Goal: Answer question/provide support: Share knowledge or assist other users

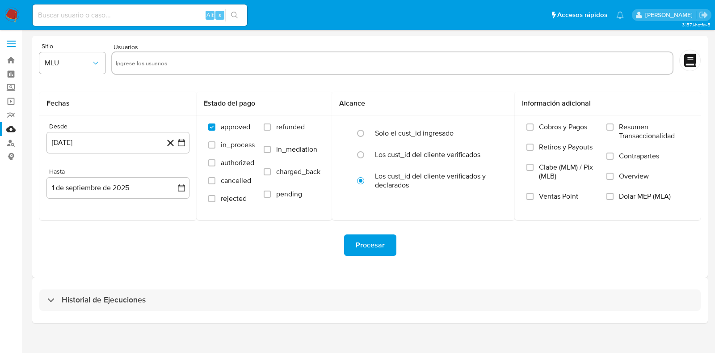
click at [17, 16] on img at bounding box center [11, 15] width 15 height 15
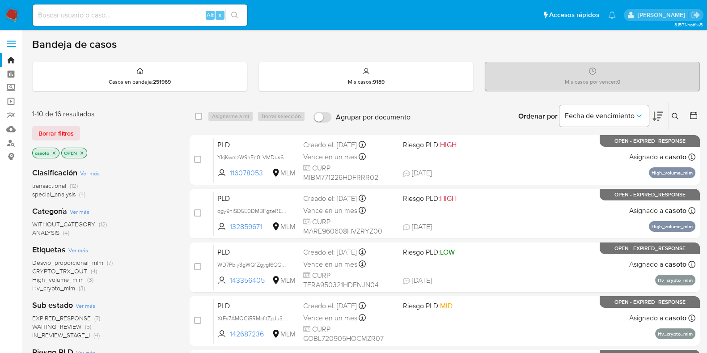
click at [667, 115] on div "Ordenar por Fecha de vencimiento" at bounding box center [589, 116] width 157 height 28
click at [677, 119] on button at bounding box center [676, 116] width 15 height 11
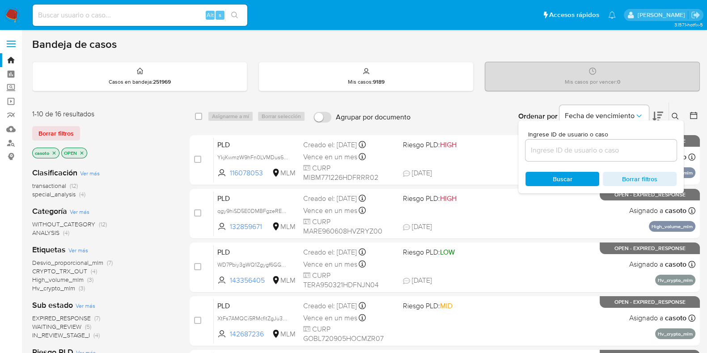
click at [560, 153] on input at bounding box center [600, 150] width 151 height 12
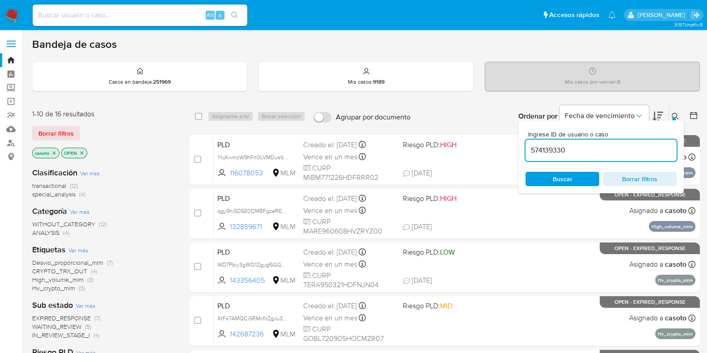
type input "574139330"
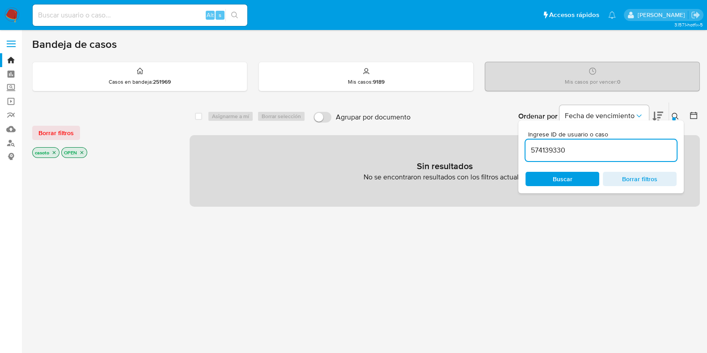
click at [679, 118] on button at bounding box center [676, 116] width 15 height 11
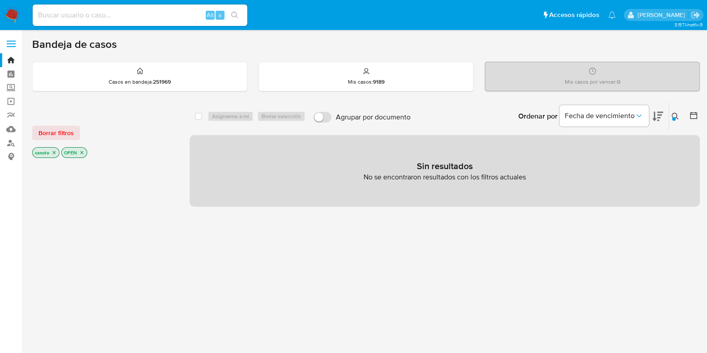
click at [54, 153] on icon "close-filter" at bounding box center [53, 152] width 5 height 5
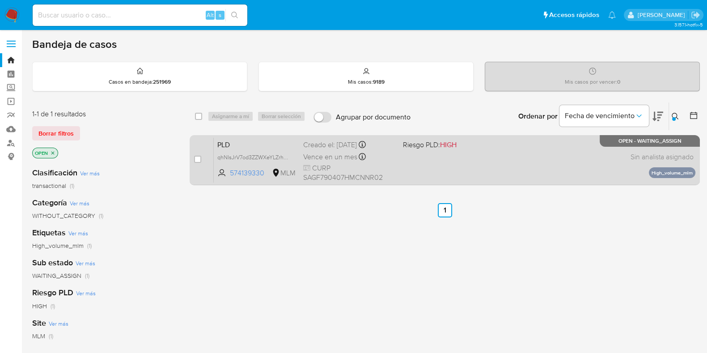
click at [484, 168] on div "PLD qhNIsJrV7od3ZZWXeYLZrhyq 574139330 MLM Riesgo PLD: HIGH Creado el: 12/08/20…" at bounding box center [454, 159] width 481 height 45
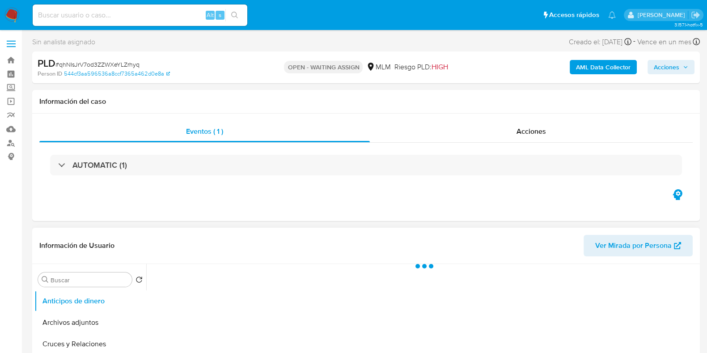
scroll to position [55, 0]
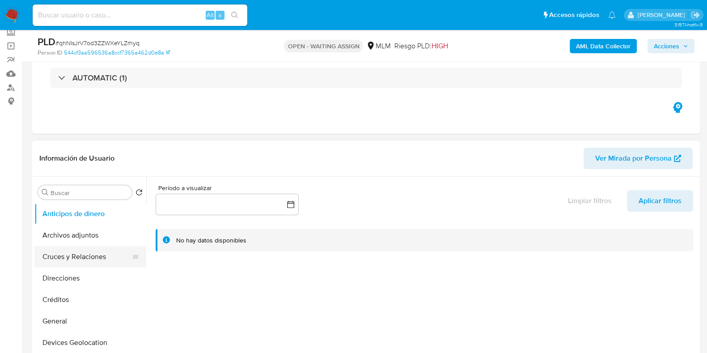
select select "10"
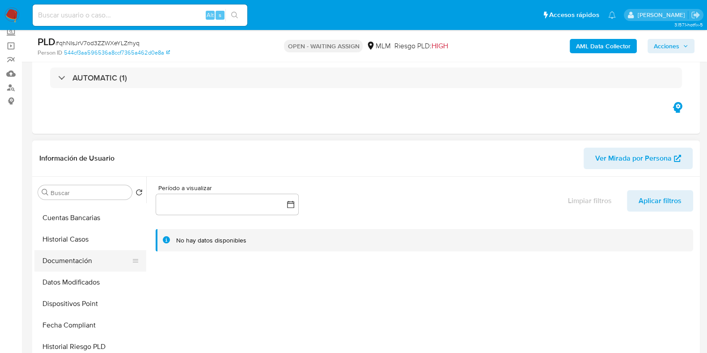
scroll to position [167, 0]
click at [84, 266] on button "Documentación" at bounding box center [86, 260] width 105 height 21
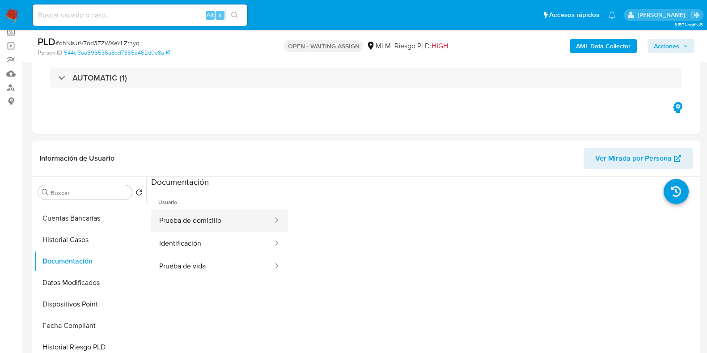
click at [204, 218] on button "Prueba de domicilio" at bounding box center [212, 220] width 122 height 23
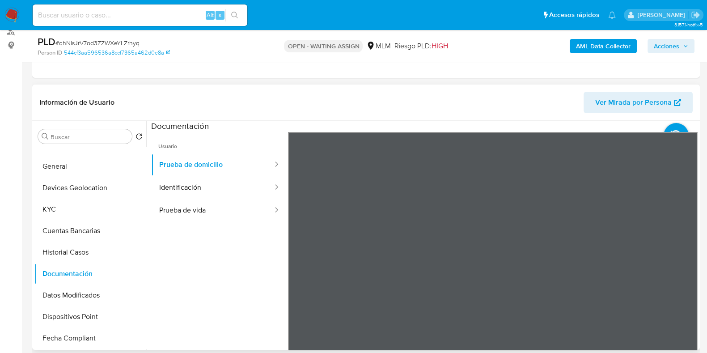
scroll to position [98, 0]
click at [78, 185] on button "Devices Geolocation" at bounding box center [86, 188] width 105 height 21
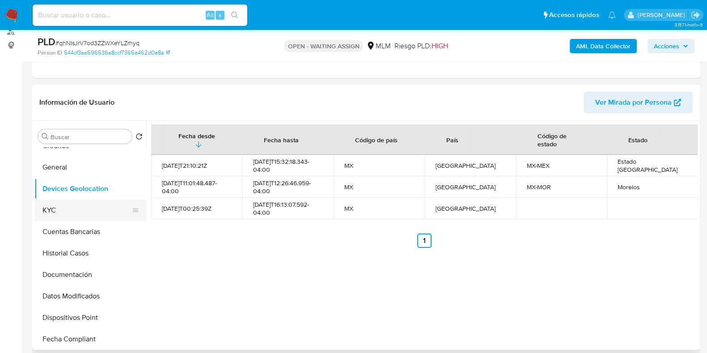
click at [69, 202] on button "KYC" at bounding box center [86, 209] width 105 height 21
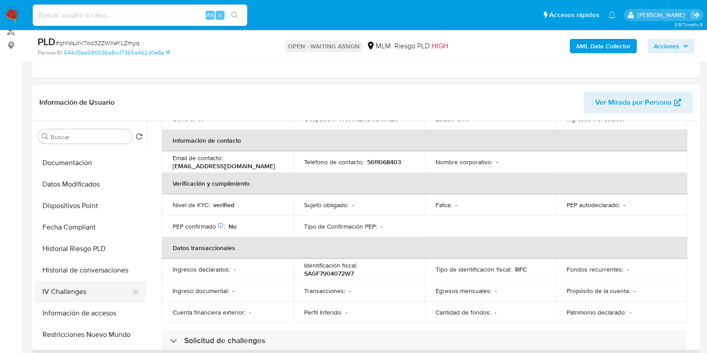
scroll to position [266, 0]
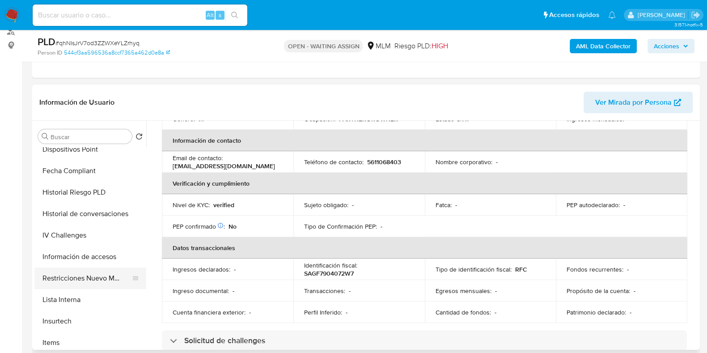
click at [78, 286] on button "Restricciones Nuevo Mundo" at bounding box center [86, 277] width 105 height 21
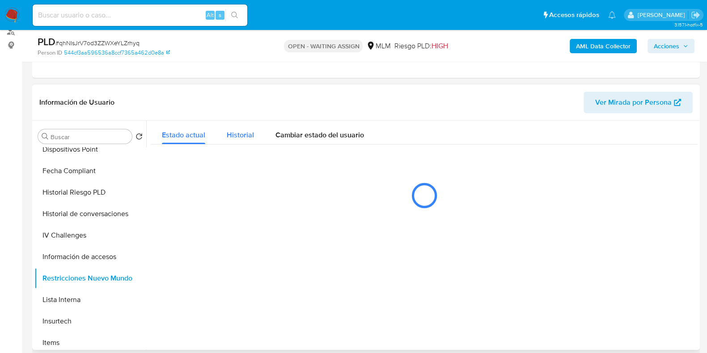
click at [236, 138] on span "Historial" at bounding box center [240, 135] width 27 height 10
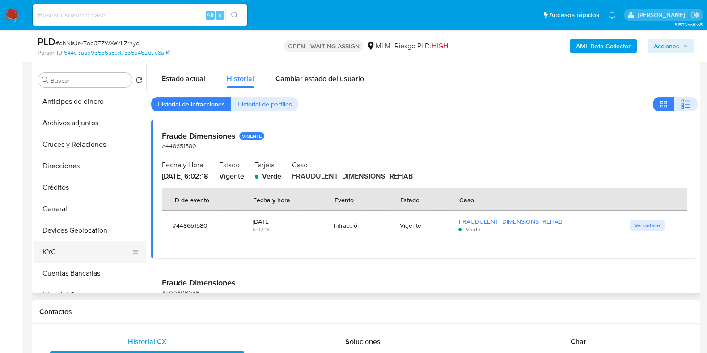
click at [63, 243] on button "KYC" at bounding box center [86, 251] width 105 height 21
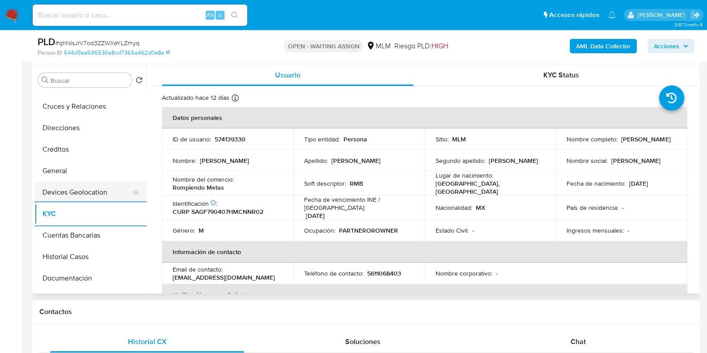
scroll to position [55, 0]
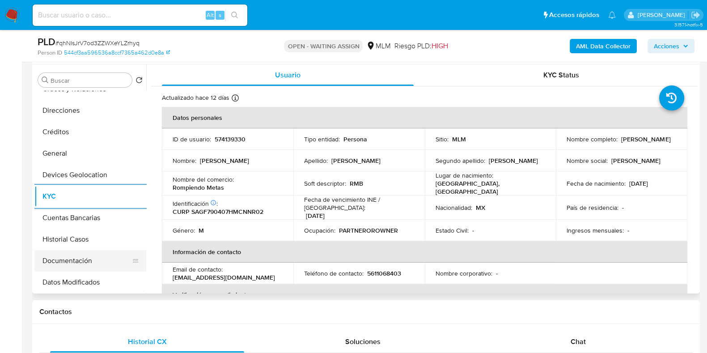
click at [64, 254] on button "Documentación" at bounding box center [86, 260] width 105 height 21
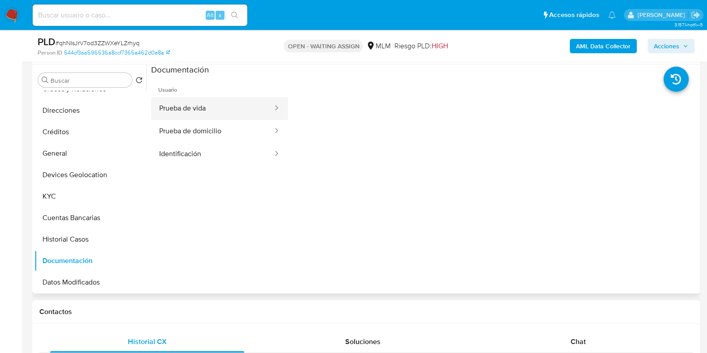
click at [199, 114] on button "Prueba de vida" at bounding box center [212, 108] width 122 height 23
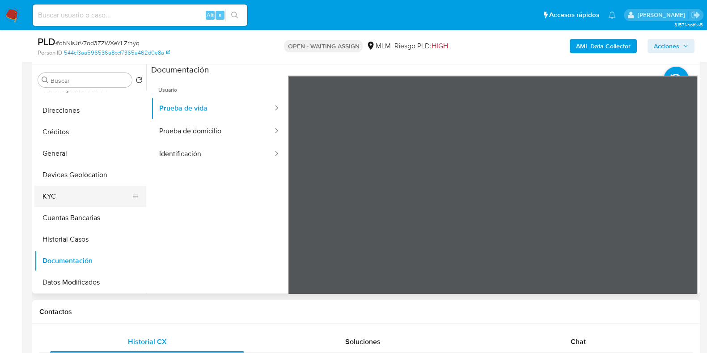
click at [78, 193] on button "KYC" at bounding box center [86, 196] width 105 height 21
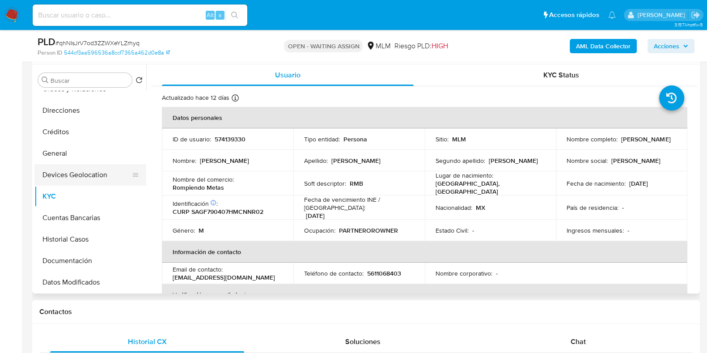
click at [72, 164] on button "Devices Geolocation" at bounding box center [86, 174] width 105 height 21
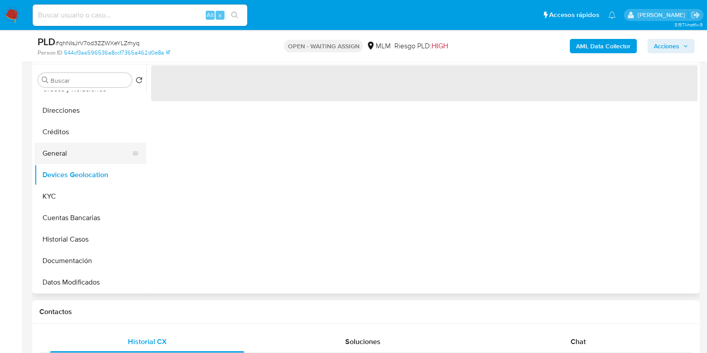
drag, startPoint x: 73, startPoint y: 128, endPoint x: 73, endPoint y: 152, distance: 24.6
click at [72, 143] on ul "Anticipos de dinero Archivos adjuntos Cruces y Relaciones Direcciones Créditos …" at bounding box center [90, 192] width 112 height 202
click at [73, 152] on button "General" at bounding box center [86, 153] width 105 height 21
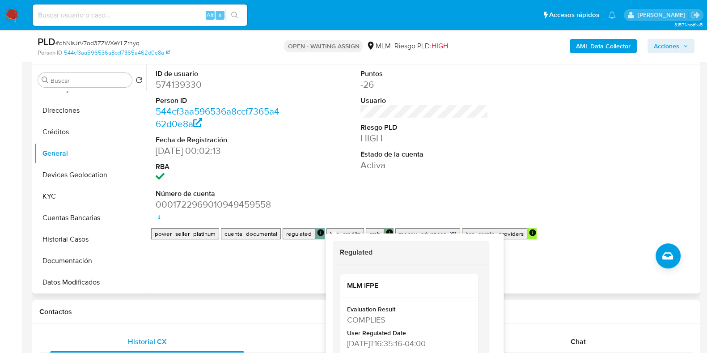
scroll to position [223, 0]
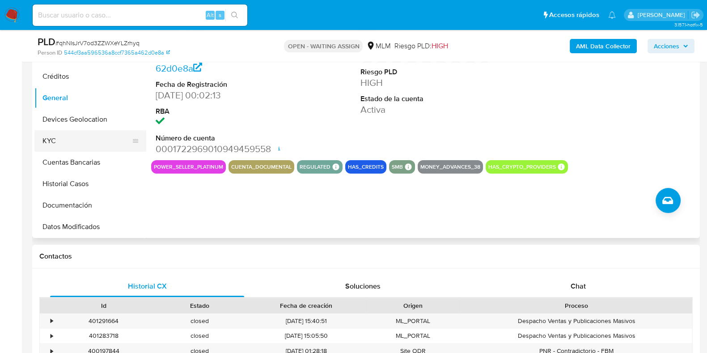
click at [80, 145] on button "KYC" at bounding box center [86, 140] width 105 height 21
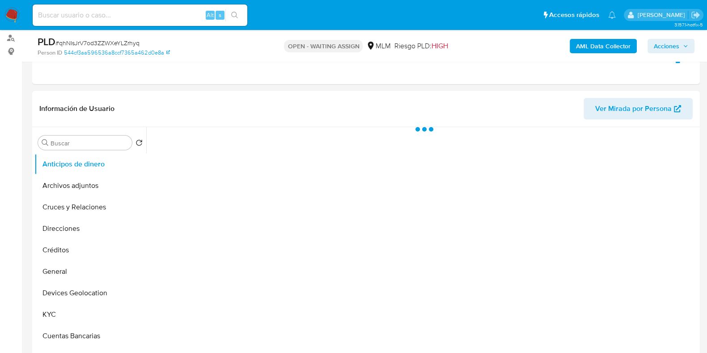
scroll to position [168, 0]
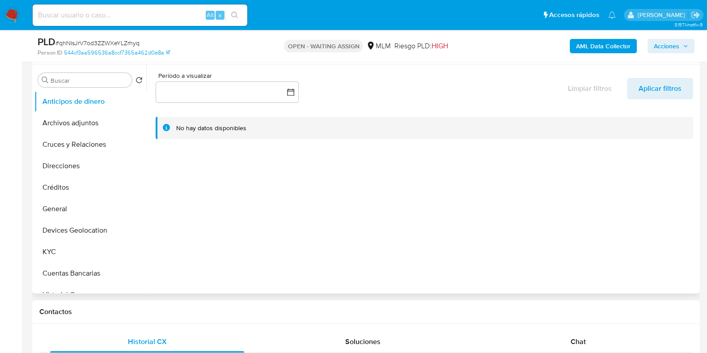
select select "10"
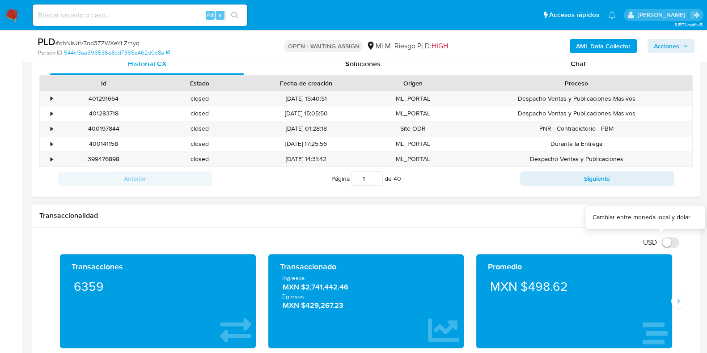
scroll to position [559, 0]
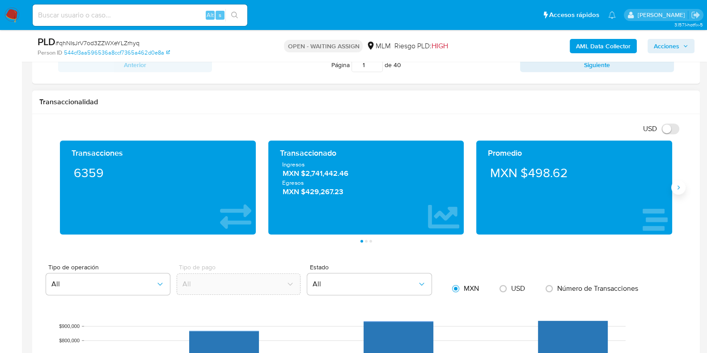
click at [675, 189] on icon "Siguiente" at bounding box center [678, 187] width 7 height 7
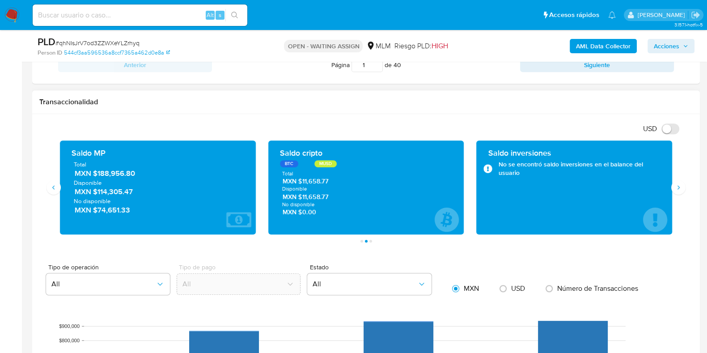
click at [123, 170] on span "MXN $188,956.80" at bounding box center [158, 173] width 167 height 10
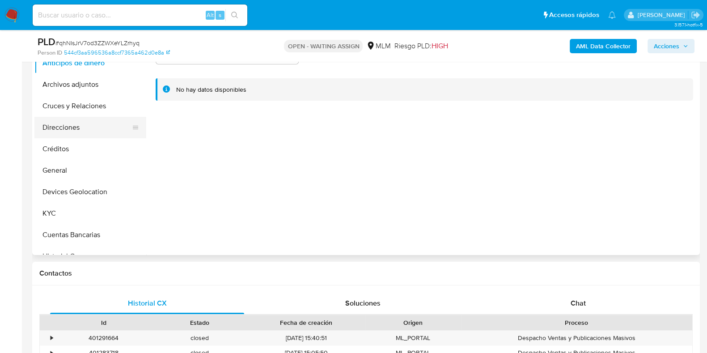
scroll to position [111, 0]
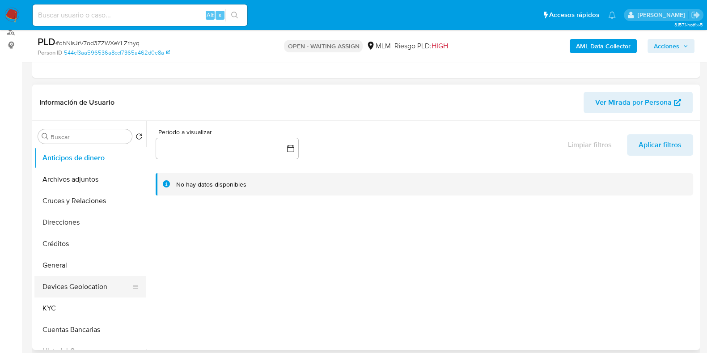
click at [85, 287] on button "Devices Geolocation" at bounding box center [86, 286] width 105 height 21
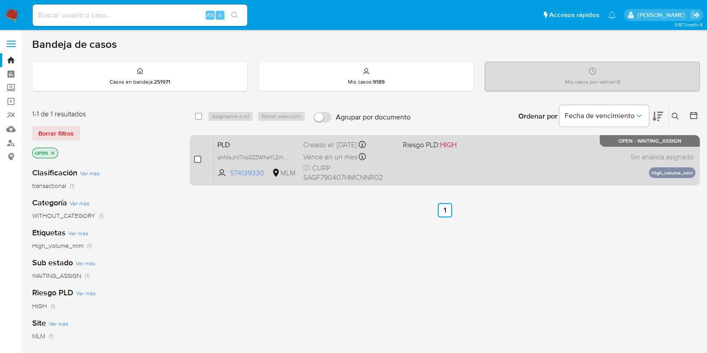
click at [201, 159] on div "case-item-checkbox No es posible asignar el caso" at bounding box center [204, 159] width 20 height 45
click at [198, 159] on input "checkbox" at bounding box center [197, 159] width 7 height 7
checkbox input "true"
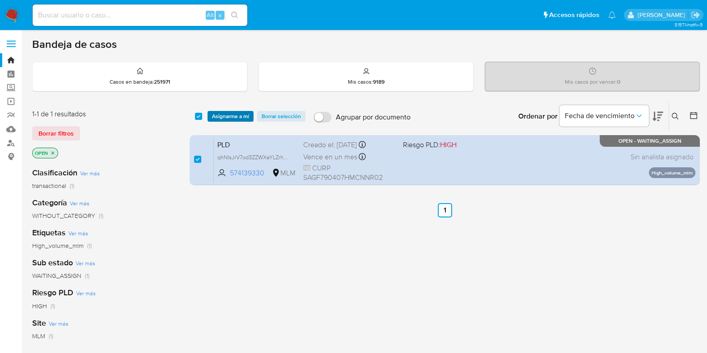
click at [232, 120] on span "Asignarme a mí" at bounding box center [230, 116] width 37 height 9
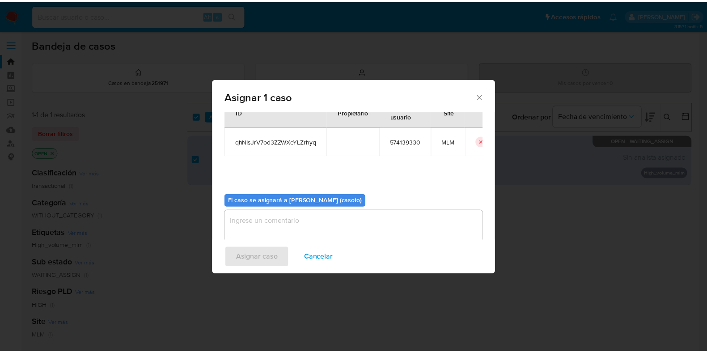
scroll to position [46, 0]
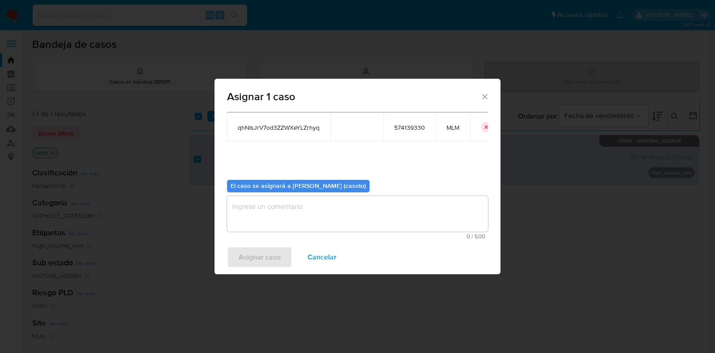
click at [317, 219] on textarea "assign-modal" at bounding box center [357, 214] width 261 height 36
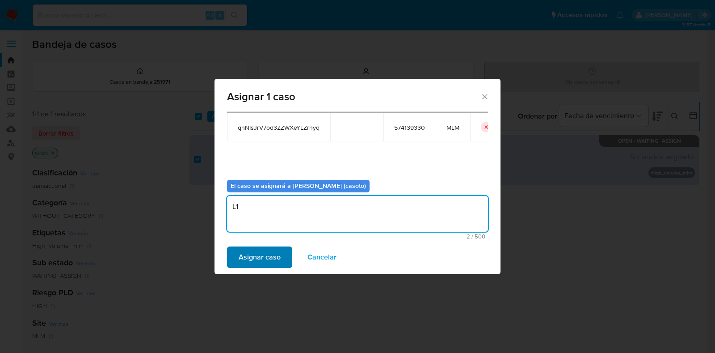
type textarea "L1"
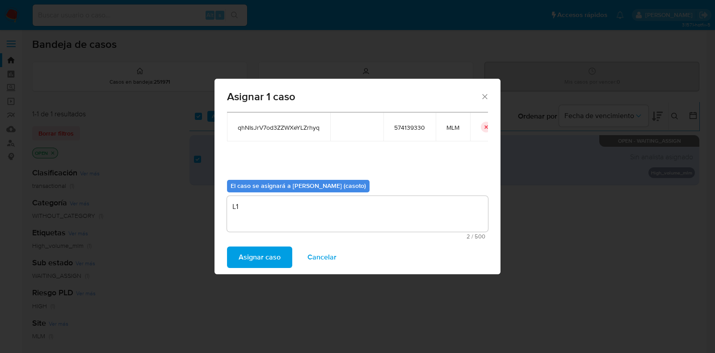
click at [259, 261] on span "Asignar caso" at bounding box center [260, 257] width 42 height 20
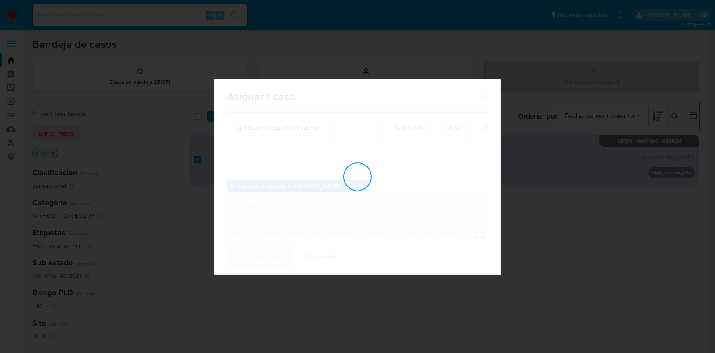
checkbox input "false"
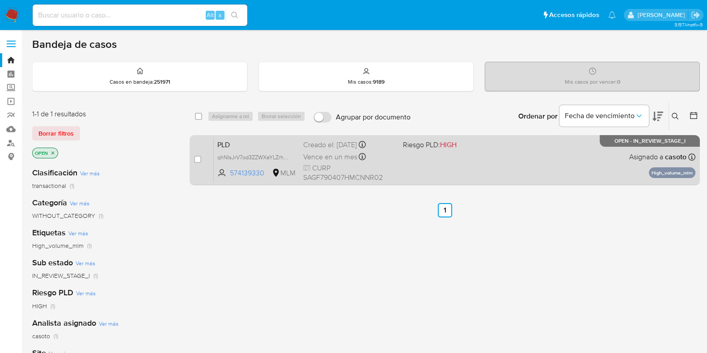
click at [528, 168] on div "PLD qhNIsJrV7od3ZZWXeYLZrhyq 574139330 MLM Riesgo PLD: HIGH Creado el: [DATE] C…" at bounding box center [454, 159] width 481 height 45
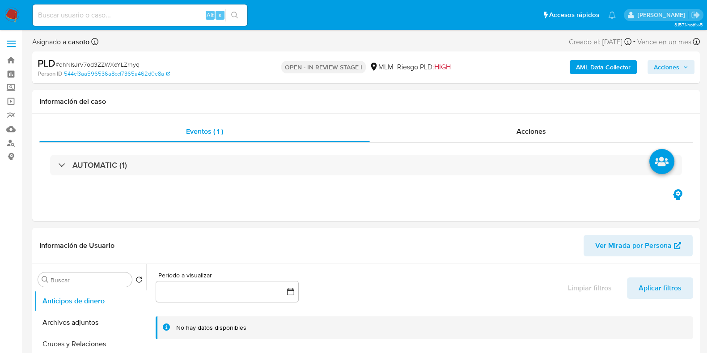
select select "10"
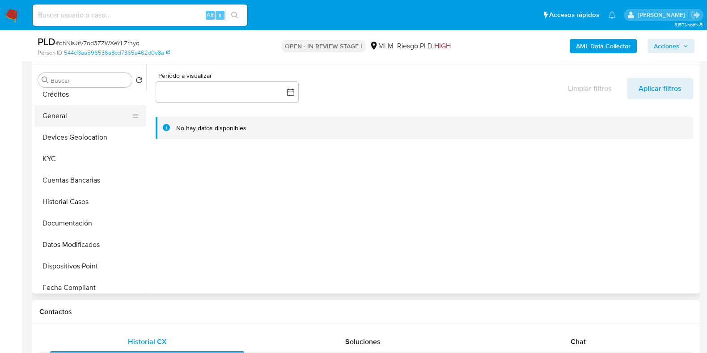
scroll to position [111, 0]
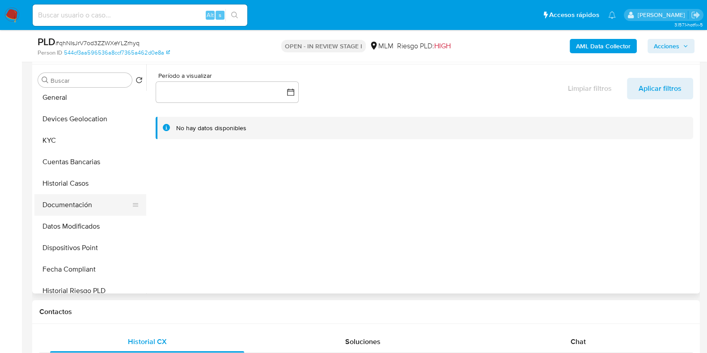
click at [65, 210] on button "Documentación" at bounding box center [86, 204] width 105 height 21
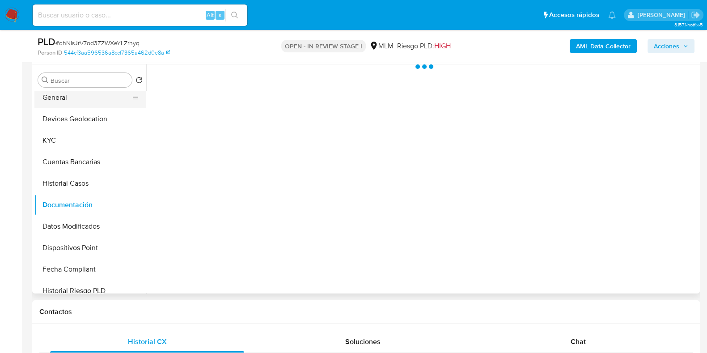
click at [65, 101] on button "General" at bounding box center [86, 97] width 105 height 21
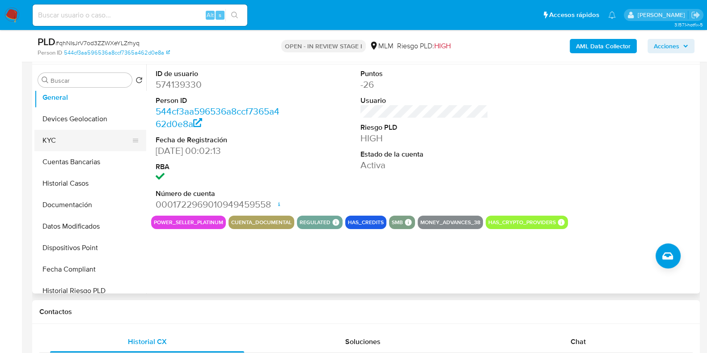
click at [56, 144] on button "KYC" at bounding box center [86, 140] width 105 height 21
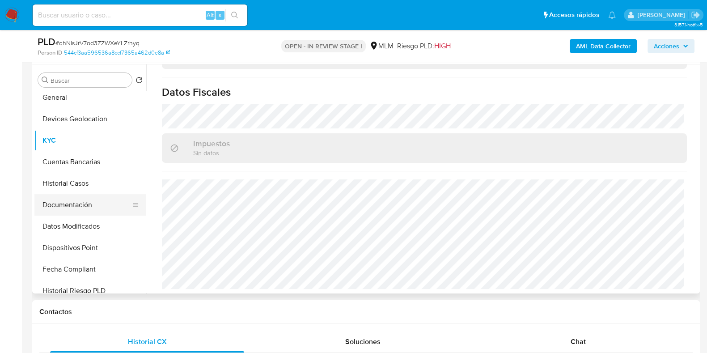
click at [81, 211] on button "Documentación" at bounding box center [86, 204] width 105 height 21
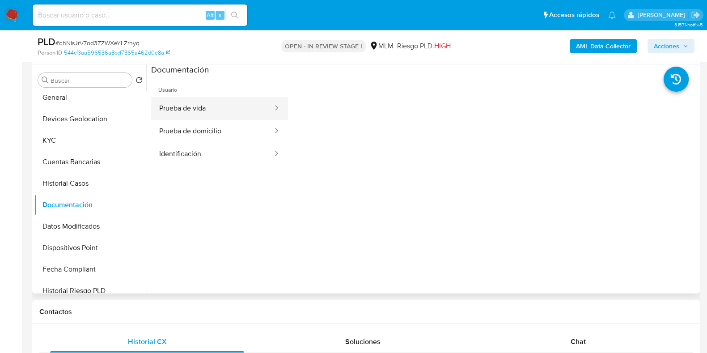
click at [199, 110] on button "Prueba de vida" at bounding box center [212, 108] width 122 height 23
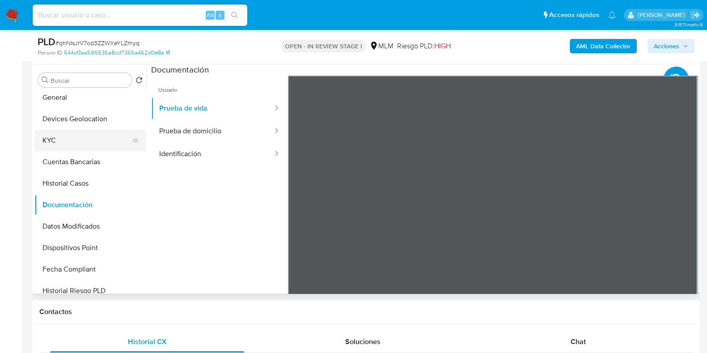
click at [43, 136] on button "KYC" at bounding box center [86, 140] width 105 height 21
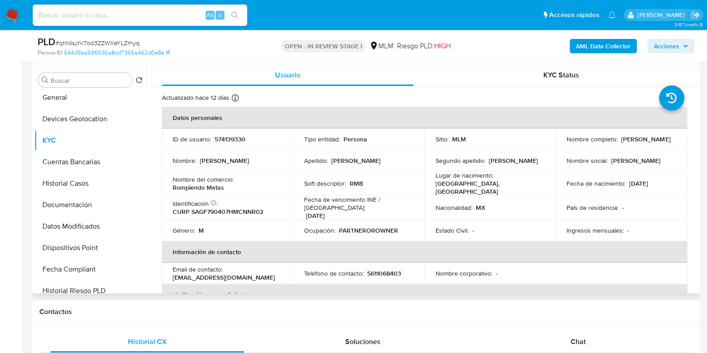
click at [382, 264] on td "Teléfono de contacto : 5611068403" at bounding box center [358, 272] width 131 height 21
click at [380, 269] on p "5611068403" at bounding box center [384, 273] width 34 height 8
copy p "5611068403"
drag, startPoint x: 266, startPoint y: 274, endPoint x: 171, endPoint y: 275, distance: 94.3
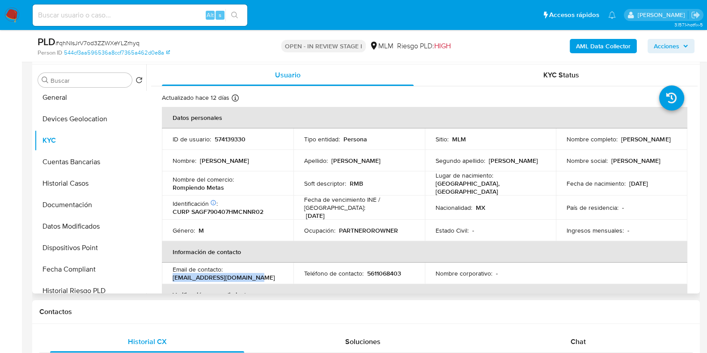
click at [171, 275] on td "Email de contacto : manu1979sanchez@gmail.com" at bounding box center [227, 272] width 131 height 21
copy p "manu1979sanchez@gmail.com"
drag, startPoint x: 590, startPoint y: 148, endPoint x: 563, endPoint y: 143, distance: 27.6
click at [563, 143] on td "Nombre completo : Francisco Emmanuel Sanchez Gonzalez" at bounding box center [621, 138] width 131 height 21
copy p "Francisco Emmanuel Sanchez Gonzalez"
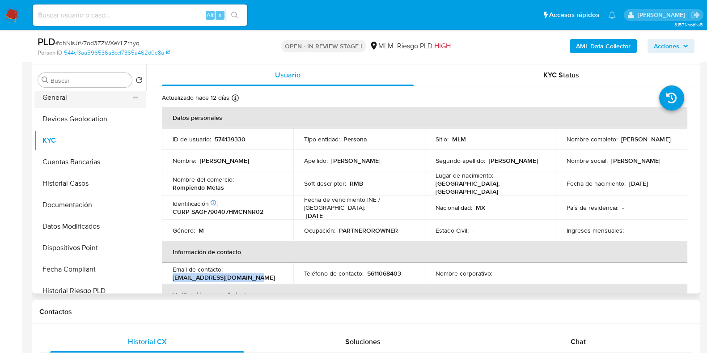
click at [63, 104] on button "General" at bounding box center [86, 97] width 105 height 21
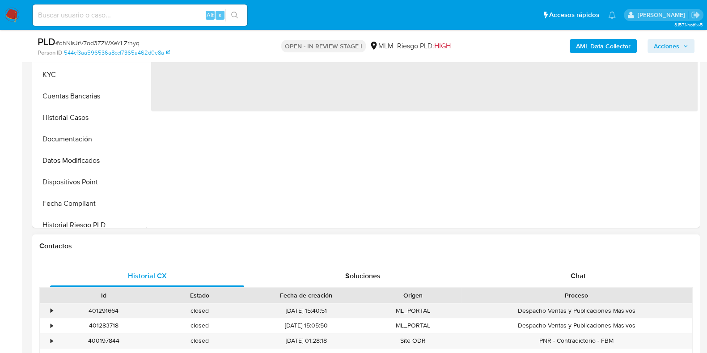
scroll to position [279, 0]
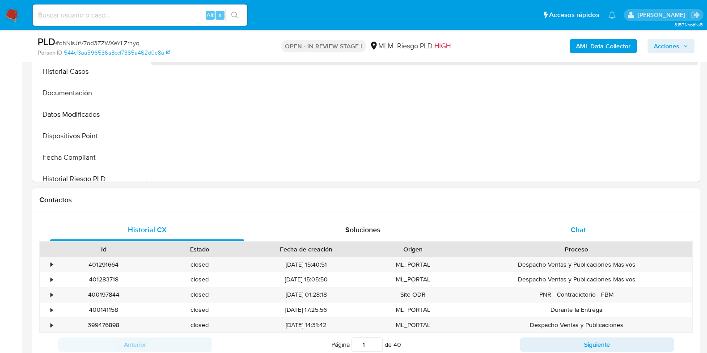
click at [577, 226] on span "Chat" at bounding box center [577, 229] width 15 height 10
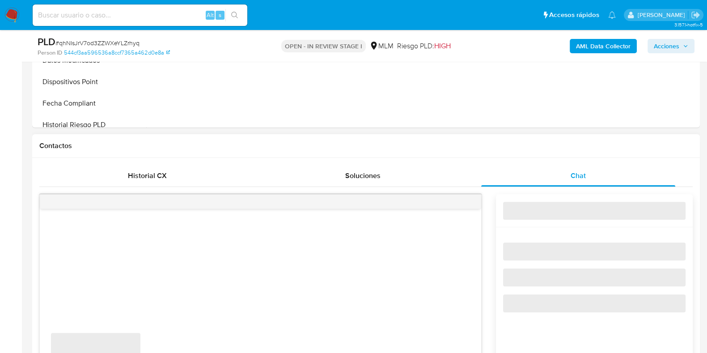
scroll to position [447, 0]
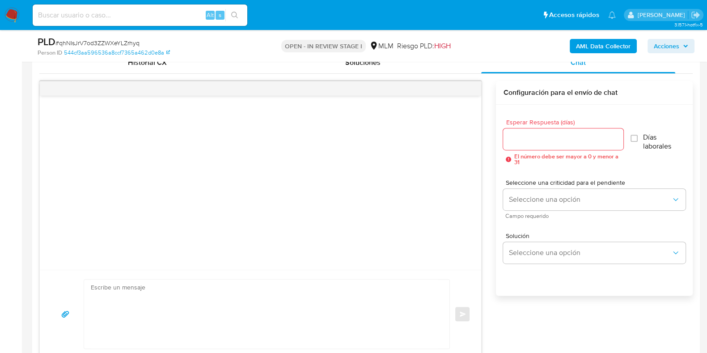
click at [534, 140] on input "Esperar Respuesta (días)" at bounding box center [563, 139] width 120 height 12
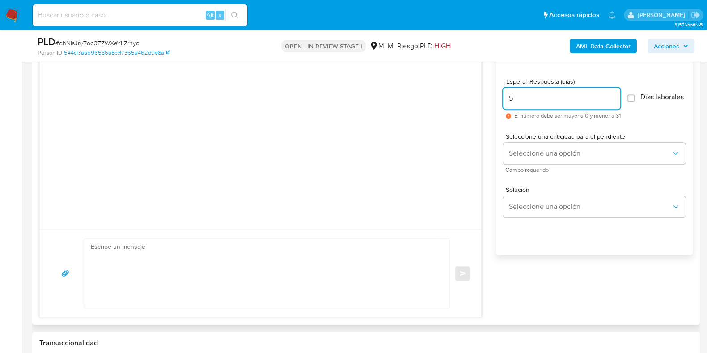
scroll to position [503, 0]
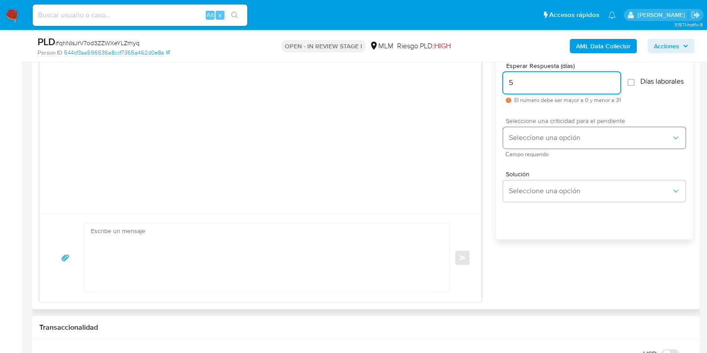
type input "5"
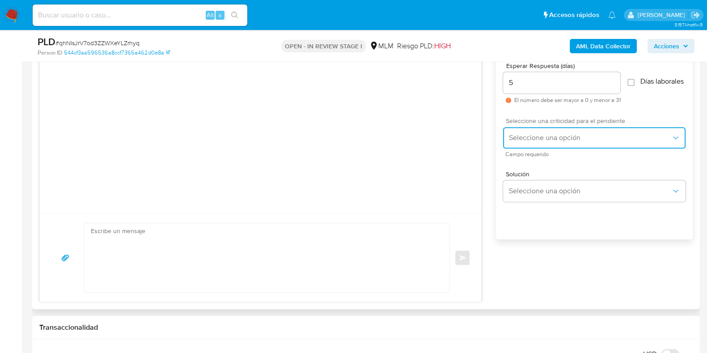
click at [525, 142] on span "Seleccione una opción" at bounding box center [589, 137] width 163 height 9
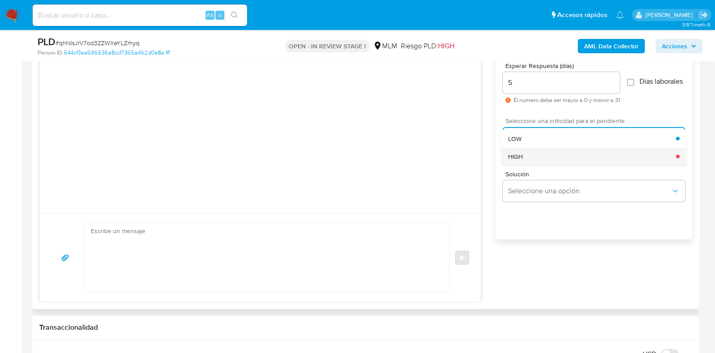
click at [516, 160] on span "HIGH" at bounding box center [515, 156] width 15 height 8
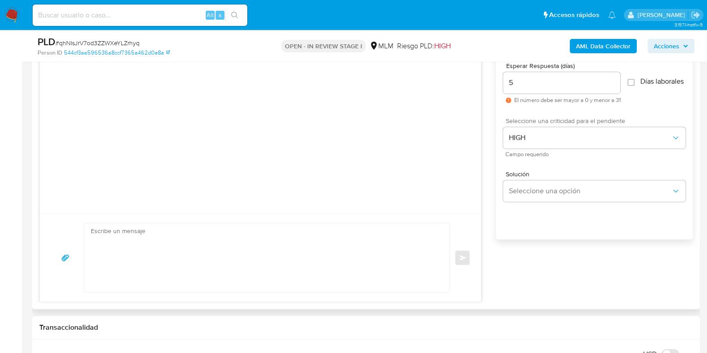
click at [257, 258] on textarea at bounding box center [264, 257] width 347 height 69
paste textarea "Apreciable cliente: Te comentamos que debemos llevar a cabo un proceso de verif…"
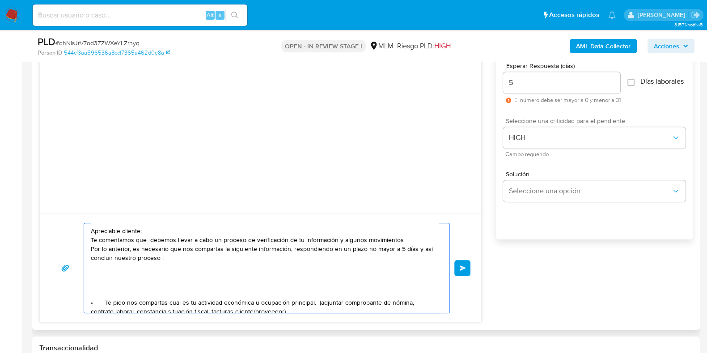
scroll to position [55, 0]
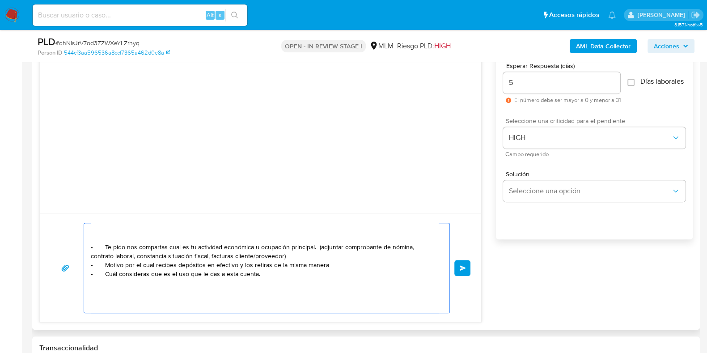
click at [288, 255] on textarea "Apreciable cliente: Te comentamos que debemos llevar a cabo un proceso de verif…" at bounding box center [264, 267] width 347 height 89
drag, startPoint x: 329, startPoint y: 264, endPoint x: 123, endPoint y: 265, distance: 206.5
click at [123, 265] on textarea "Apreciable cliente: Te comentamos que debemos llevar a cabo un proceso de verif…" at bounding box center [264, 267] width 347 height 89
paste textarea "Geovanny Christian Gonzalez Alvarez"
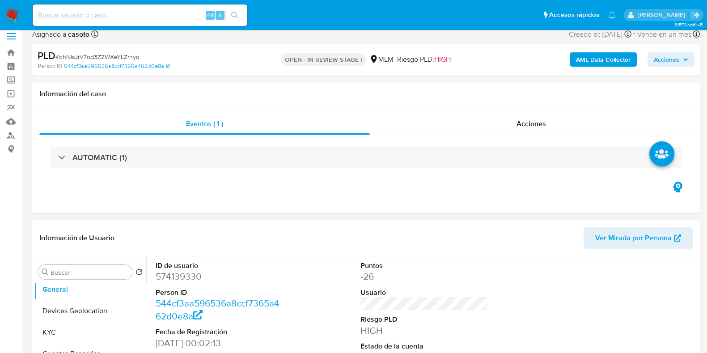
scroll to position [111, 0]
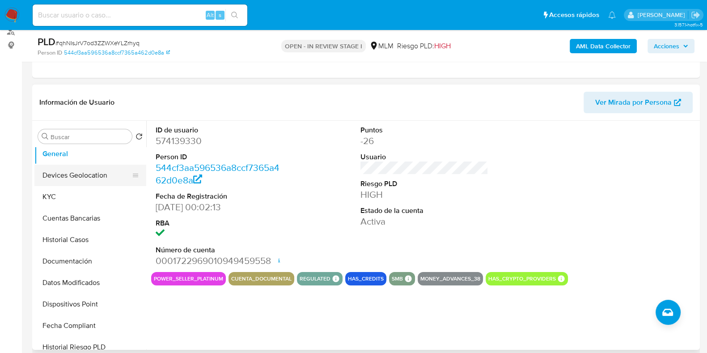
drag, startPoint x: 101, startPoint y: 170, endPoint x: 92, endPoint y: 180, distance: 12.7
click at [101, 171] on button "Devices Geolocation" at bounding box center [86, 174] width 105 height 21
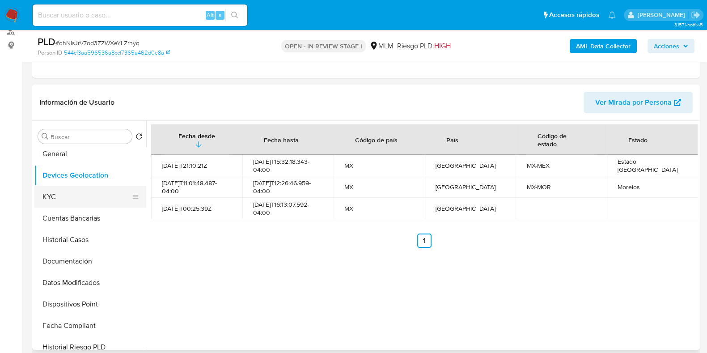
scroll to position [0, 0]
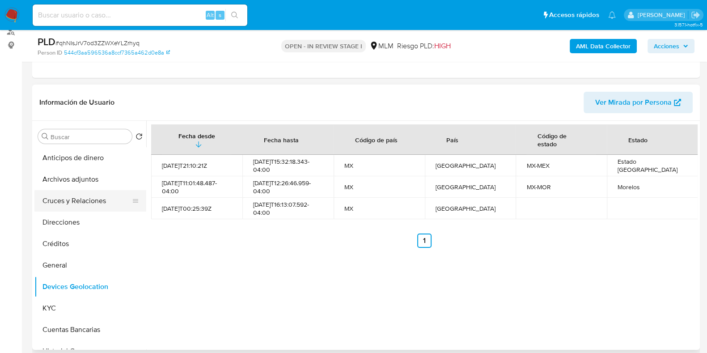
click at [86, 202] on button "Cruces y Relaciones" at bounding box center [86, 200] width 105 height 21
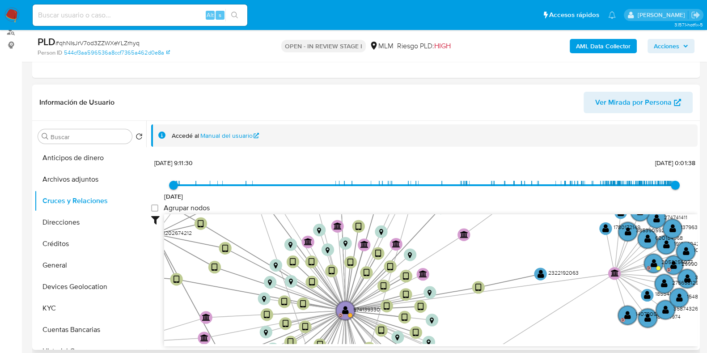
drag, startPoint x: 565, startPoint y: 274, endPoint x: 540, endPoint y: 295, distance: 33.0
click at [536, 340] on icon "device-68289988e35075fa3e315e86  user-574139330  574139330 D device-6838a2ce2…" at bounding box center [430, 279] width 533 height 130
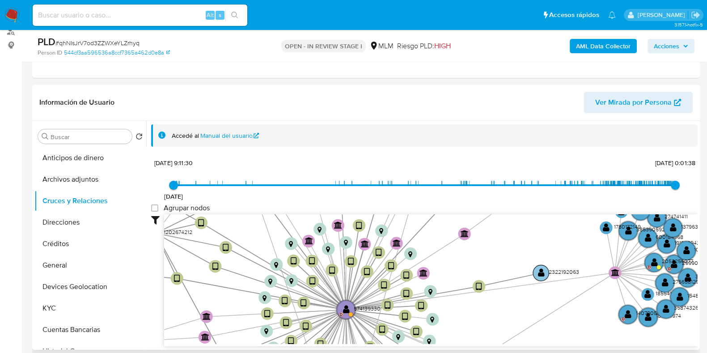
click at [540, 274] on text "" at bounding box center [541, 272] width 7 height 9
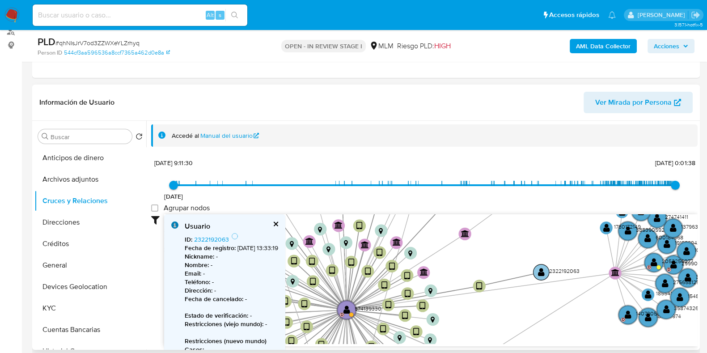
click at [540, 274] on text "" at bounding box center [541, 271] width 7 height 9
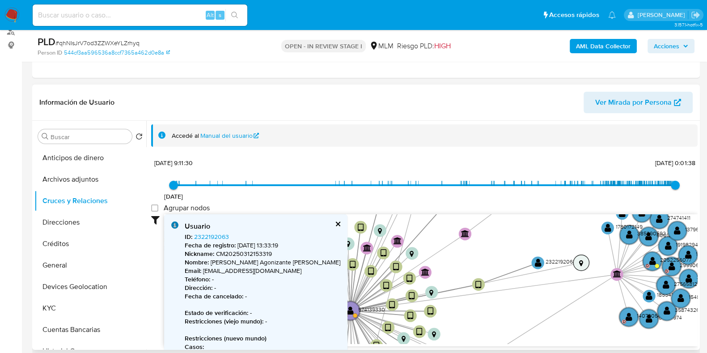
drag, startPoint x: 440, startPoint y: 324, endPoint x: 599, endPoint y: 261, distance: 170.4
click at [589, 261] on circle at bounding box center [581, 262] width 16 height 16
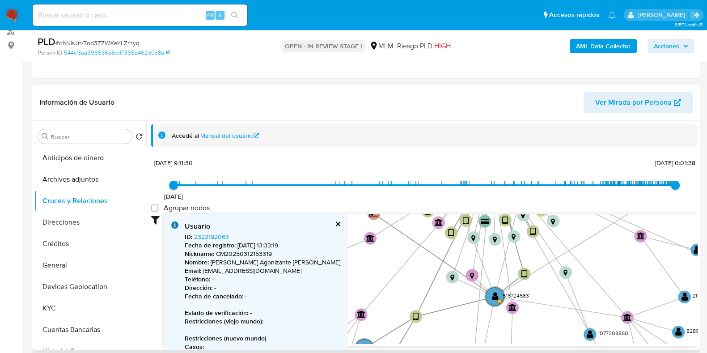
drag, startPoint x: 538, startPoint y: 306, endPoint x: 510, endPoint y: 227, distance: 84.0
click at [674, 160] on div "2/8/2021 2/8/2021, 9:11:30 31/8/2025, 0:01:38 Agrupar nodos Filtros Confianza a…" at bounding box center [424, 251] width 546 height 190
click at [492, 297] on text "" at bounding box center [493, 295] width 7 height 9
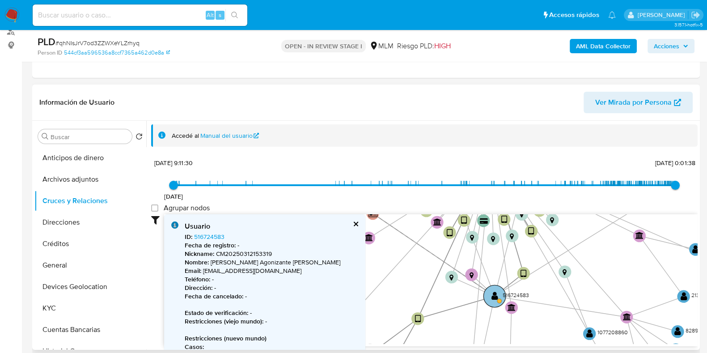
click at [492, 297] on text "" at bounding box center [494, 295] width 7 height 9
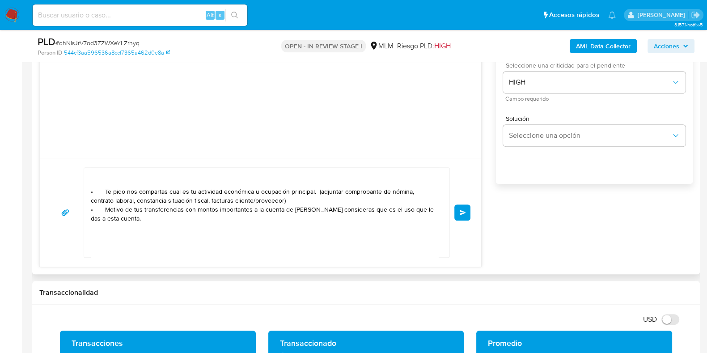
scroll to position [559, 0]
drag, startPoint x: 278, startPoint y: 220, endPoint x: 91, endPoint y: 219, distance: 187.3
click at [91, 219] on textarea "Apreciable cliente: Te comentamos que debemos llevar a cabo un proceso de verif…" at bounding box center [264, 211] width 347 height 89
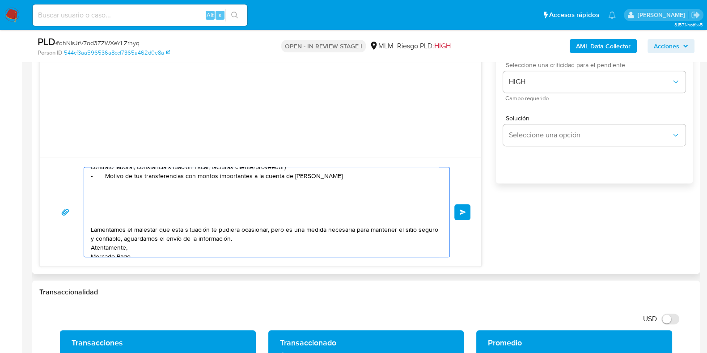
scroll to position [105, 0]
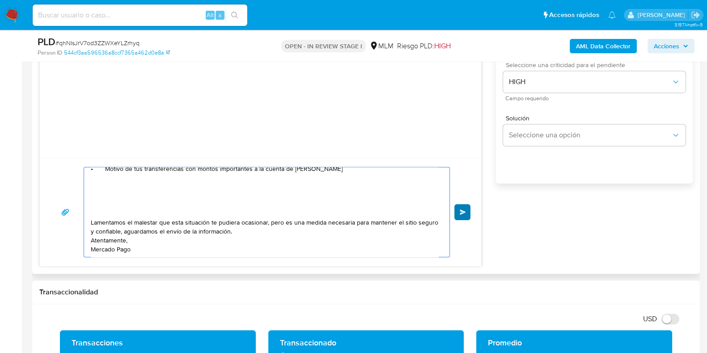
type textarea "Apreciable cliente: Te comentamos que debemos llevar a cabo un proceso de verif…"
click at [458, 215] on button "Enviar" at bounding box center [462, 212] width 16 height 16
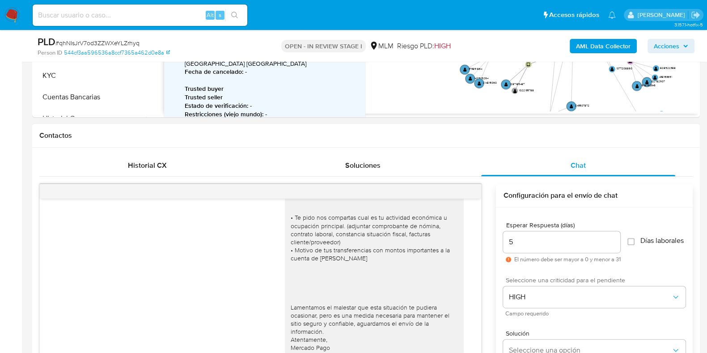
scroll to position [335, 0]
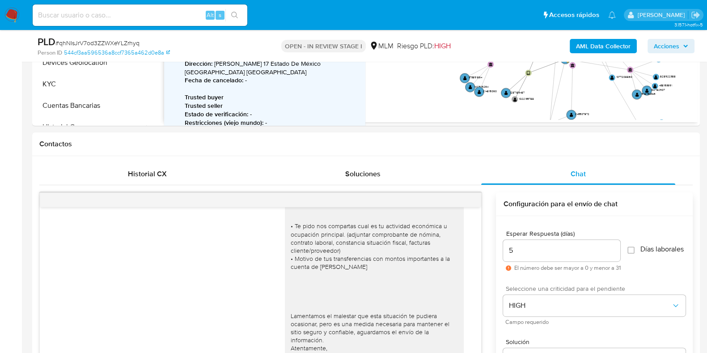
click at [113, 44] on span "# qhNIsJrV7od3ZZWXeYLZrhyq" at bounding box center [97, 42] width 84 height 9
copy span "qhNIsJrV7od3ZZWXeYLZrhyq"
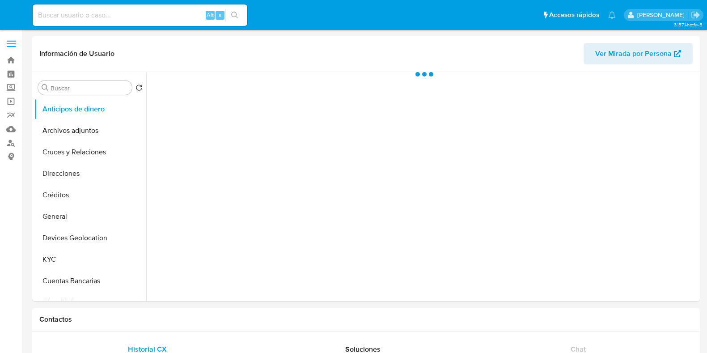
select select "10"
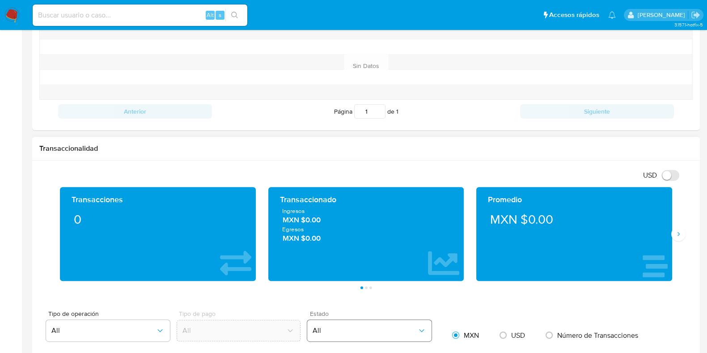
scroll to position [447, 0]
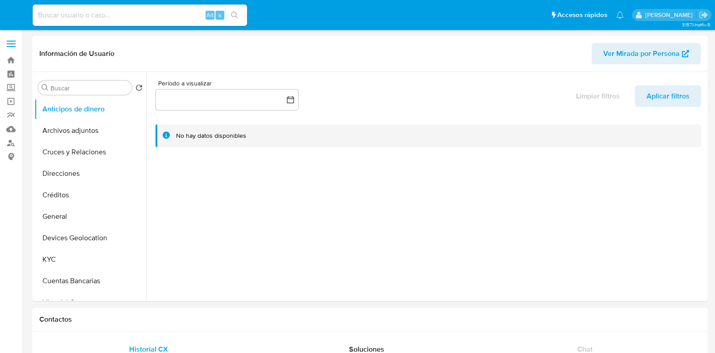
select select "10"
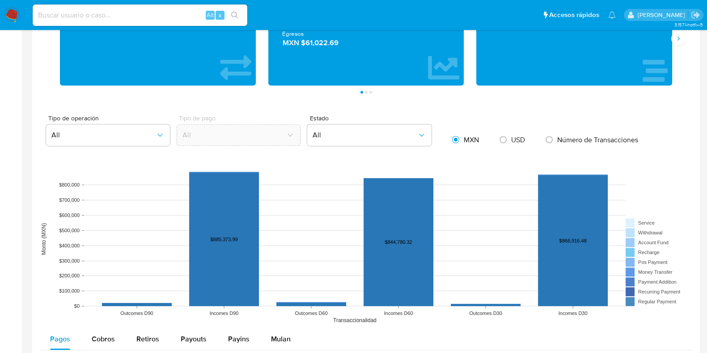
scroll to position [670, 0]
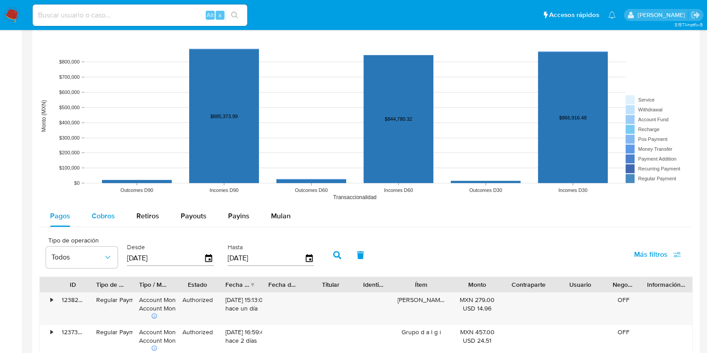
click at [105, 214] on span "Cobros" at bounding box center [103, 216] width 23 height 10
select select "10"
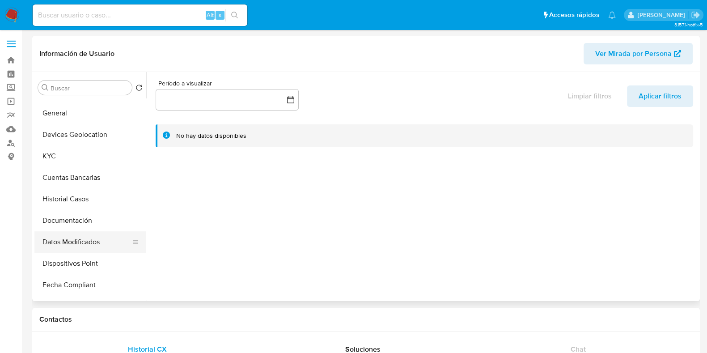
scroll to position [111, 0]
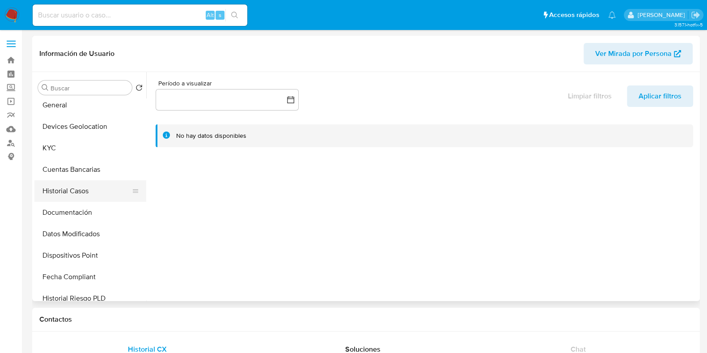
click at [76, 187] on button "Historial Casos" at bounding box center [86, 190] width 105 height 21
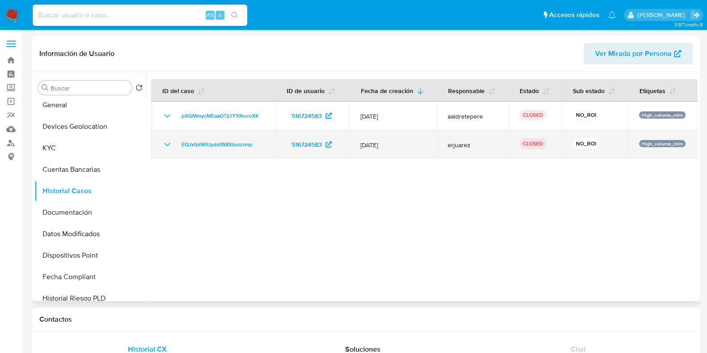
click at [169, 148] on icon "Mostrar/Ocultar" at bounding box center [167, 144] width 11 height 11
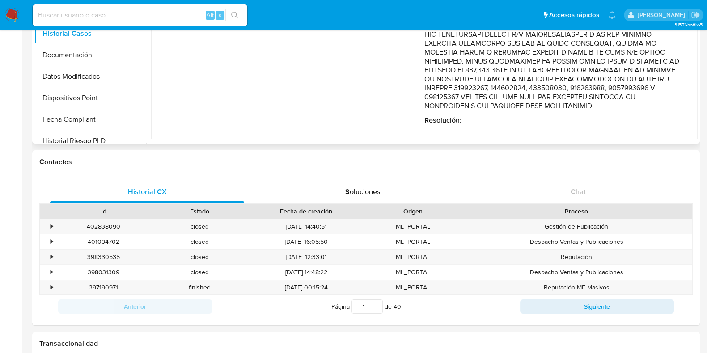
scroll to position [168, 0]
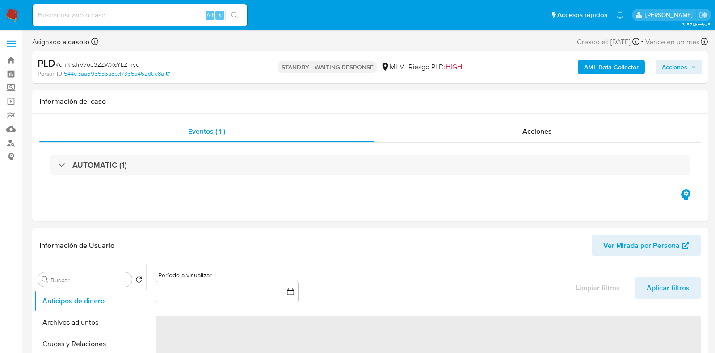
select select "10"
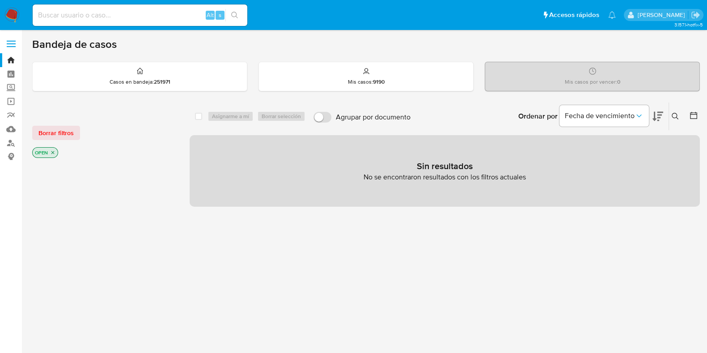
click at [679, 116] on button at bounding box center [676, 116] width 15 height 11
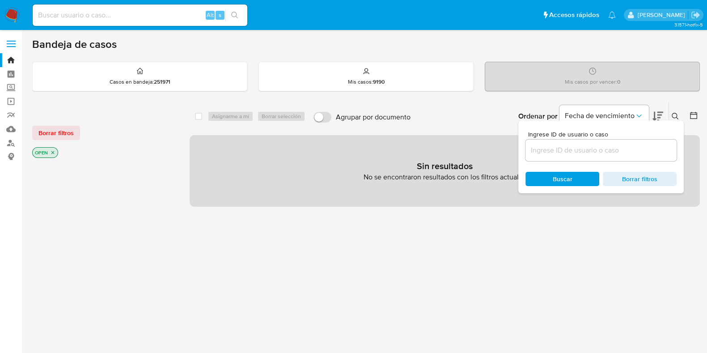
click at [603, 146] on input at bounding box center [600, 150] width 151 height 12
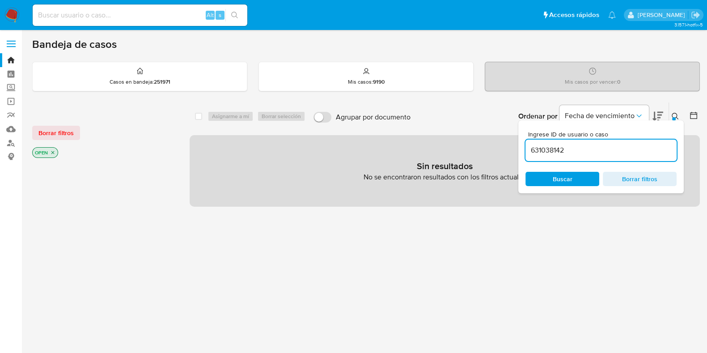
type input "631038142"
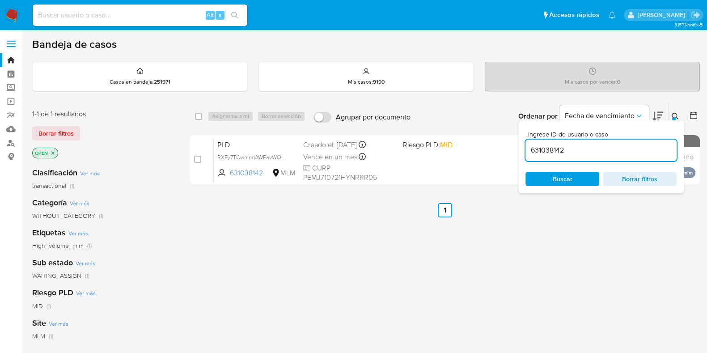
click at [673, 121] on div "Ingrese ID de usuario o caso 631038142 Buscar Borrar filtros" at bounding box center [600, 156] width 165 height 73
click at [671, 114] on icon at bounding box center [674, 116] width 7 height 7
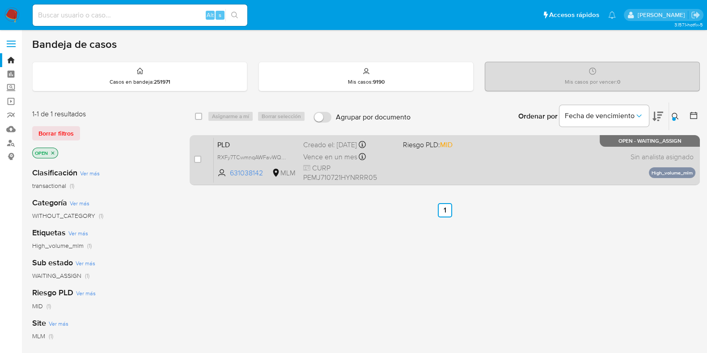
click at [521, 150] on div "PLD RXFy7TCwmnqAWFavWQFhOScV 631038142 MLM Riesgo PLD: MID Creado el: 12/08/202…" at bounding box center [454, 159] width 481 height 45
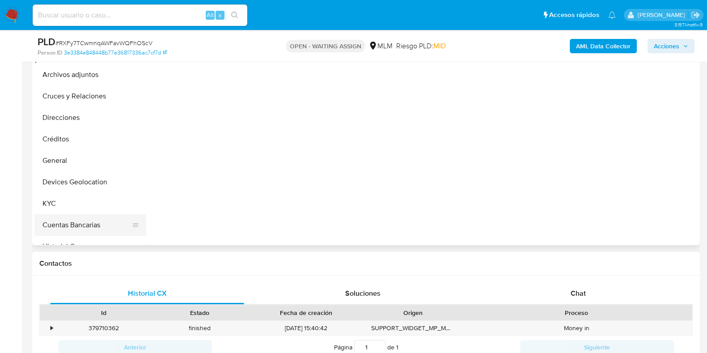
scroll to position [223, 0]
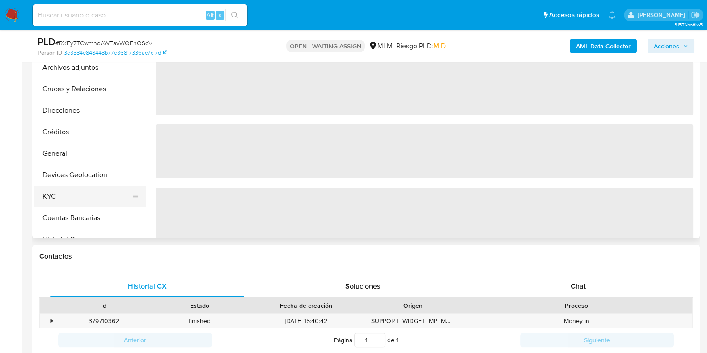
click at [51, 196] on button "KYC" at bounding box center [86, 196] width 105 height 21
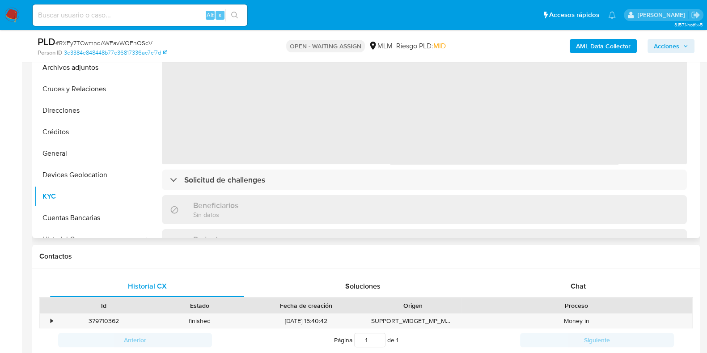
select select "10"
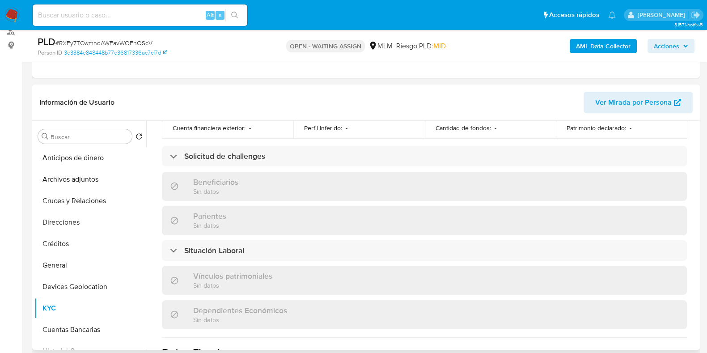
scroll to position [335, 0]
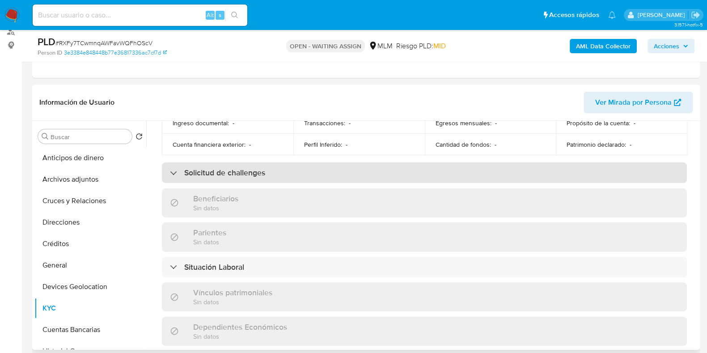
click at [275, 169] on div "Solicitud de challenges" at bounding box center [424, 172] width 525 height 21
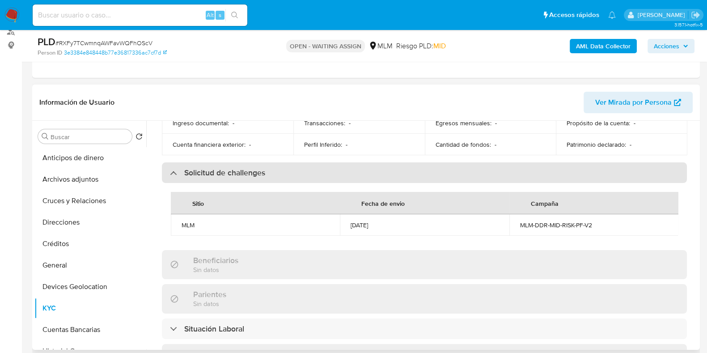
click at [275, 169] on div "Solicitud de challenges" at bounding box center [424, 172] width 525 height 21
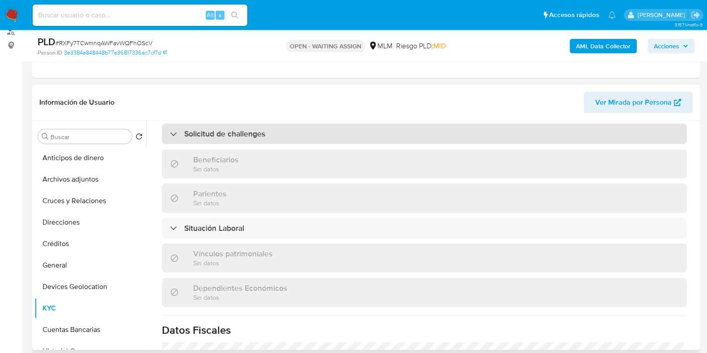
scroll to position [391, 0]
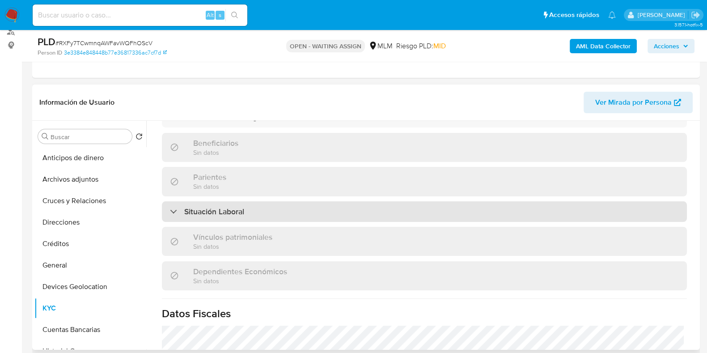
click at [250, 201] on div "Situación Laboral" at bounding box center [424, 211] width 525 height 21
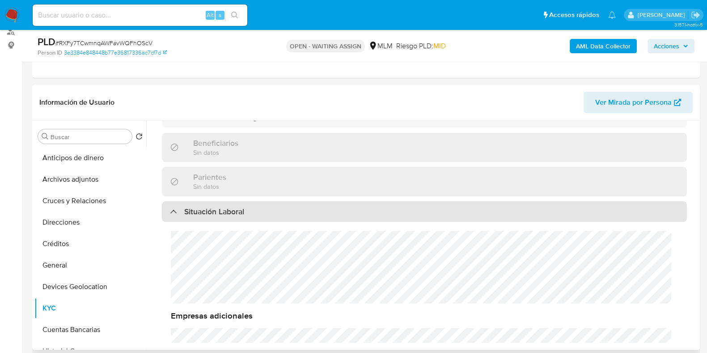
click at [250, 201] on div "Situación Laboral" at bounding box center [424, 211] width 525 height 21
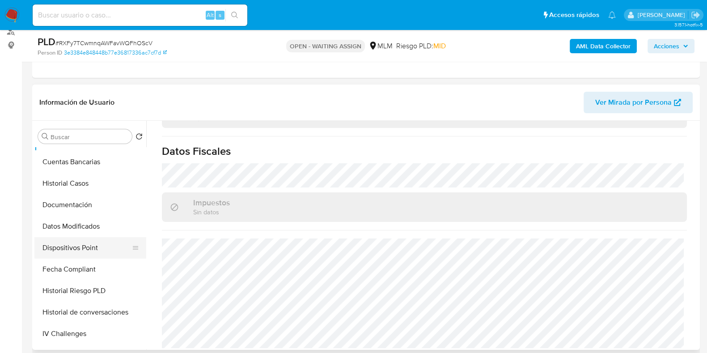
scroll to position [111, 0]
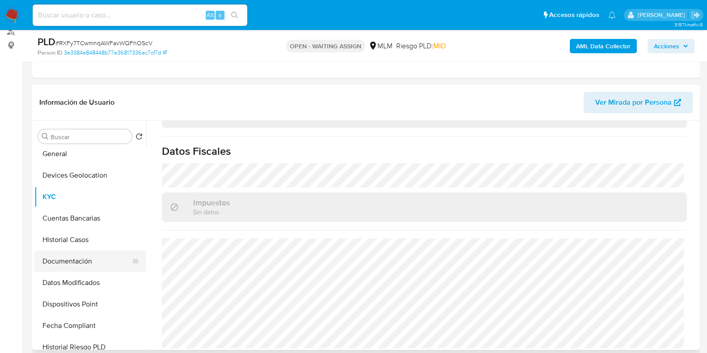
click at [73, 256] on button "Documentación" at bounding box center [86, 260] width 105 height 21
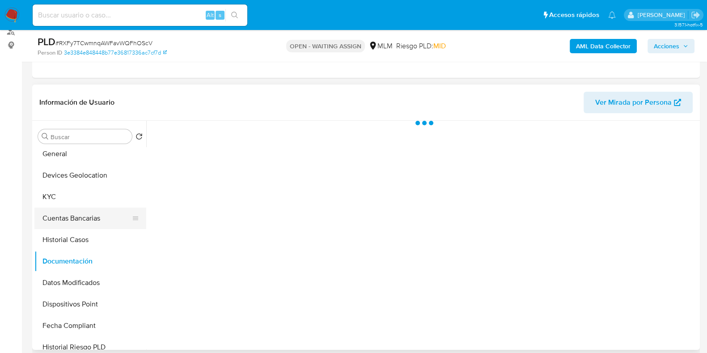
scroll to position [0, 0]
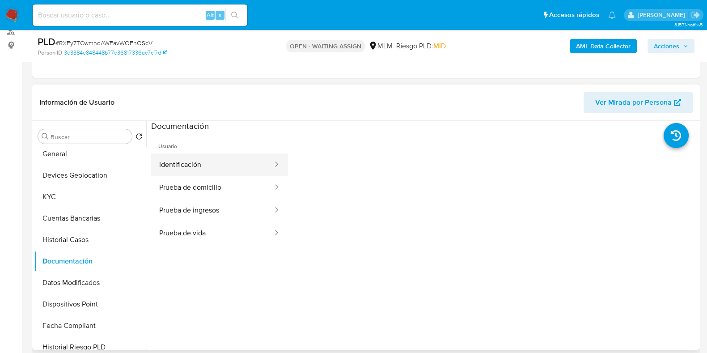
click at [180, 165] on button "Identificación" at bounding box center [212, 164] width 122 height 23
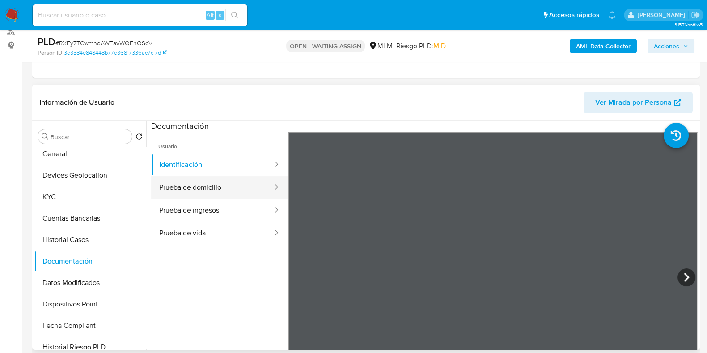
drag, startPoint x: 219, startPoint y: 173, endPoint x: 216, endPoint y: 180, distance: 7.1
click at [218, 174] on button "Identificación" at bounding box center [212, 164] width 122 height 23
click at [212, 187] on button "Prueba de domicilio" at bounding box center [212, 187] width 122 height 23
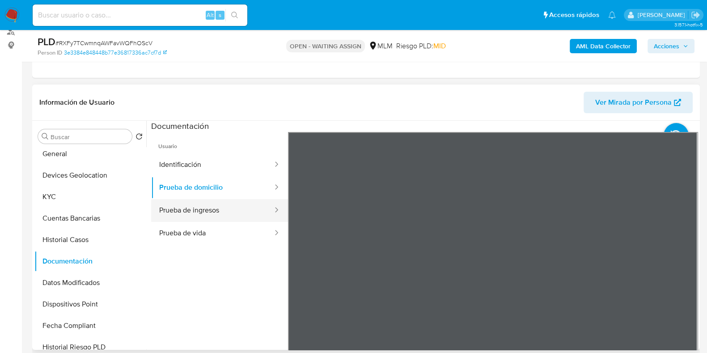
click at [202, 209] on button "Prueba de ingresos" at bounding box center [212, 210] width 122 height 23
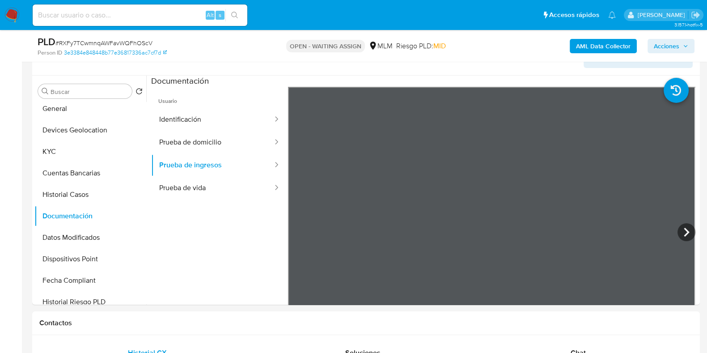
scroll to position [168, 0]
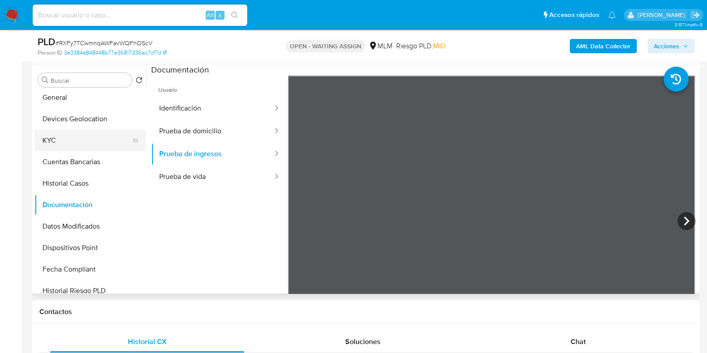
click at [51, 149] on button "KYC" at bounding box center [86, 140] width 105 height 21
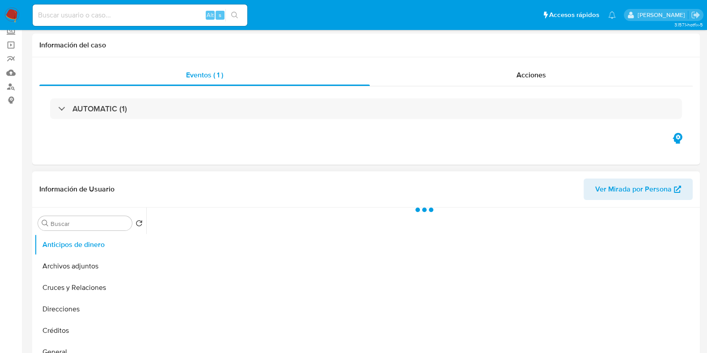
scroll to position [111, 0]
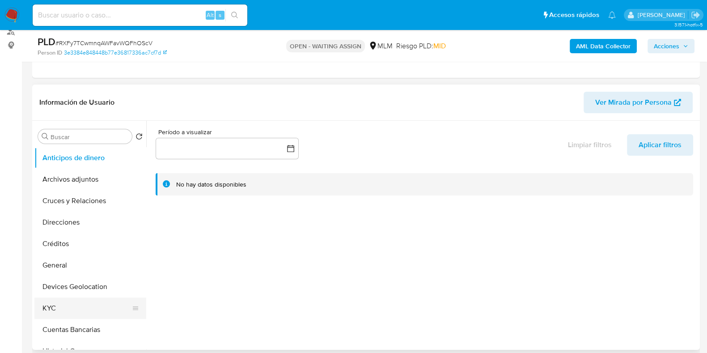
click at [86, 311] on button "KYC" at bounding box center [86, 307] width 105 height 21
select select "10"
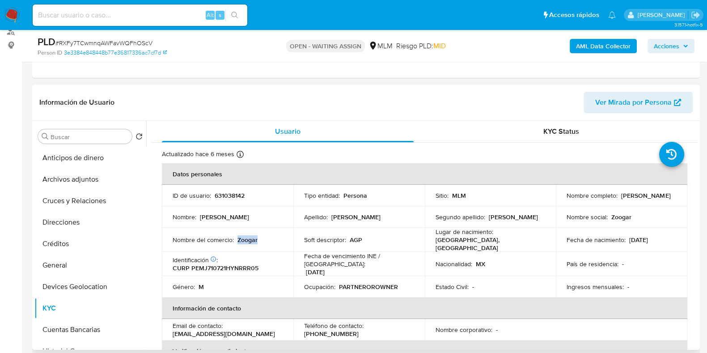
drag, startPoint x: 260, startPoint y: 236, endPoint x: 238, endPoint y: 241, distance: 22.7
click at [238, 241] on div "Nombre del comercio : Zoogar" at bounding box center [228, 240] width 110 height 8
copy p "Zoogar"
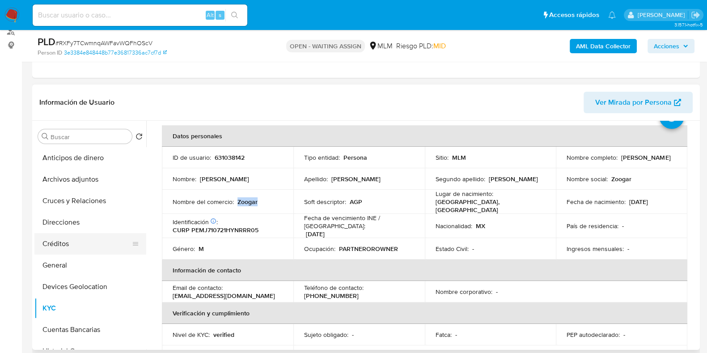
scroll to position [55, 0]
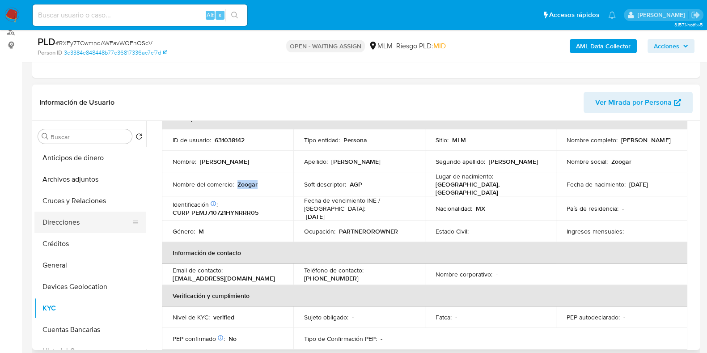
click at [67, 216] on button "Direcciones" at bounding box center [86, 221] width 105 height 21
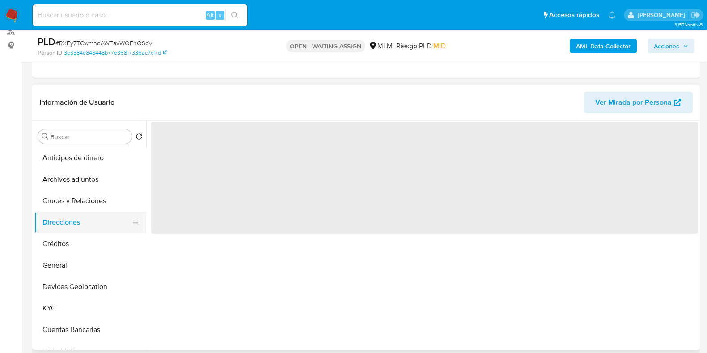
scroll to position [0, 0]
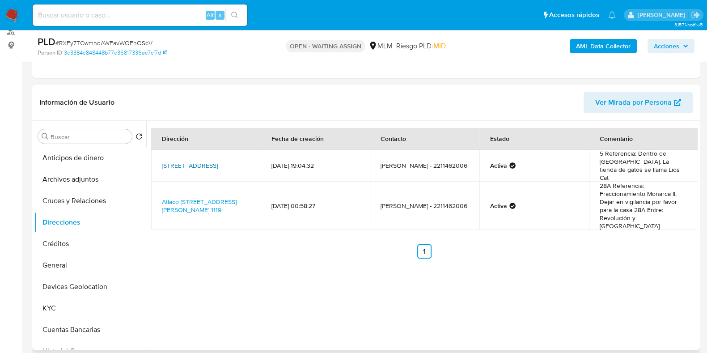
click at [179, 165] on link "Calle Azteca Norte 13, Puebla, Puebla, 72735, Mexico 13" at bounding box center [190, 165] width 56 height 9
click at [60, 308] on button "KYC" at bounding box center [86, 307] width 105 height 21
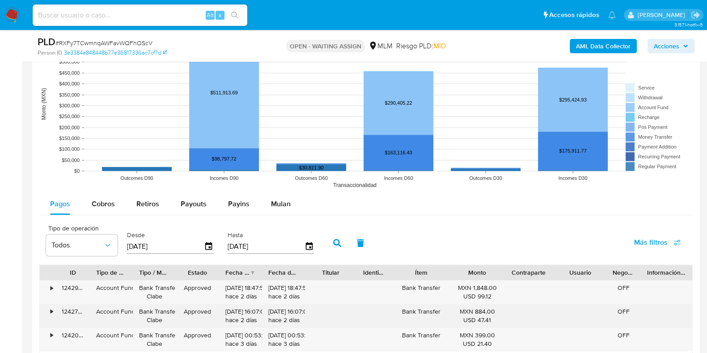
scroll to position [894, 0]
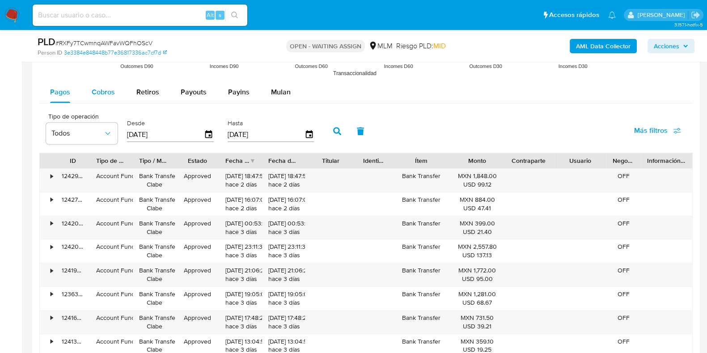
click at [103, 91] on span "Cobros" at bounding box center [103, 92] width 23 height 10
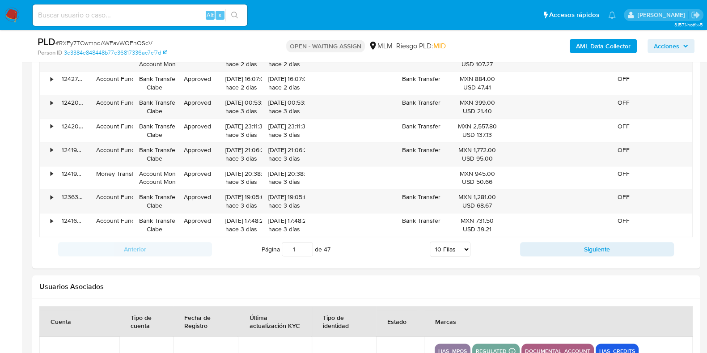
scroll to position [1117, 0]
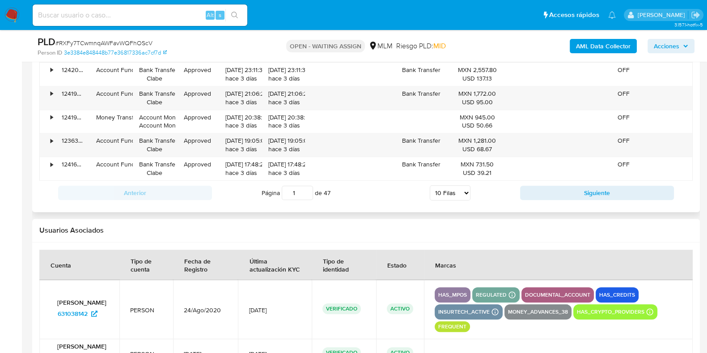
click at [445, 194] on select "5 Filas 10 Filas 20 Filas 25 Filas 50 Filas 100 Filas" at bounding box center [450, 192] width 41 height 15
select select "50"
click at [430, 185] on select "5 Filas 10 Filas 20 Filas 25 Filas 50 Filas 100 Filas" at bounding box center [450, 192] width 41 height 15
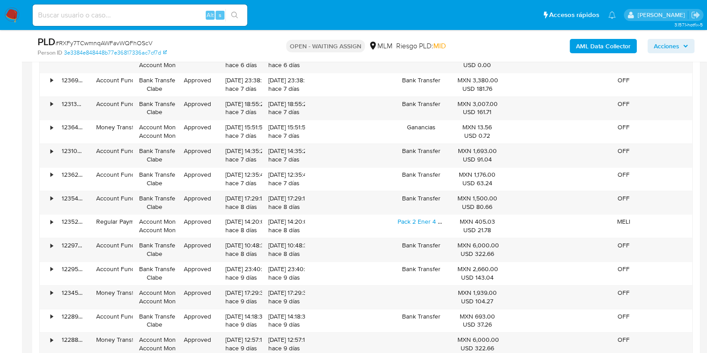
scroll to position [1676, 0]
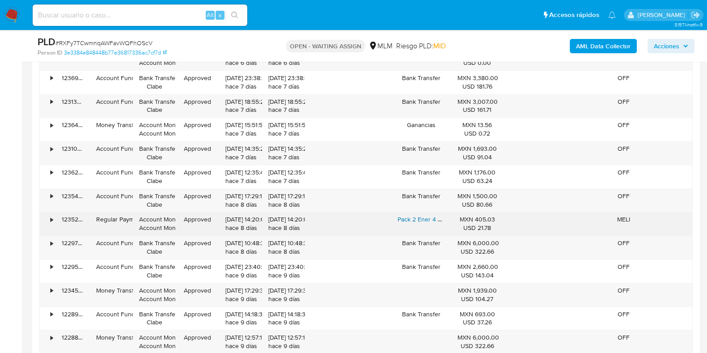
click at [427, 218] on link "Pack 2 Ener 4 Plex Senior Vitaminas Perros Mayores De 7 Años" at bounding box center [485, 219] width 176 height 9
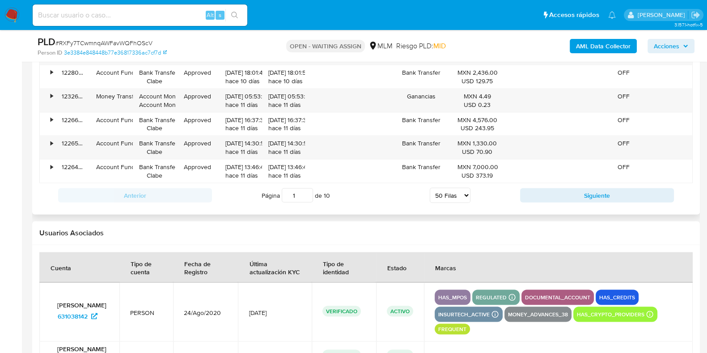
scroll to position [2011, 0]
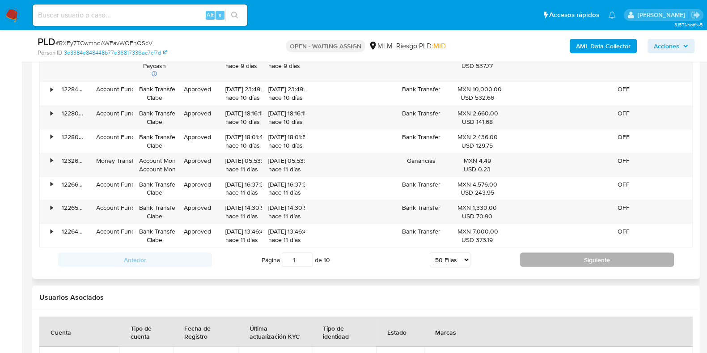
click at [553, 258] on button "Siguiente" at bounding box center [597, 259] width 154 height 14
type input "2"
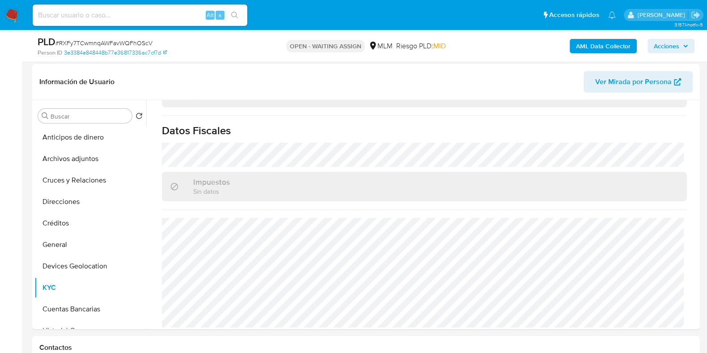
scroll to position [139, 0]
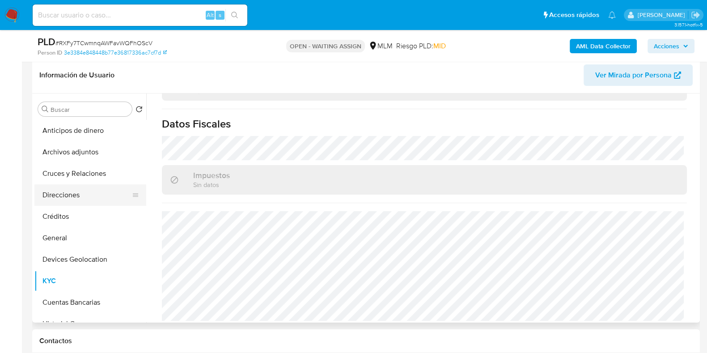
click at [71, 199] on button "Direcciones" at bounding box center [86, 194] width 105 height 21
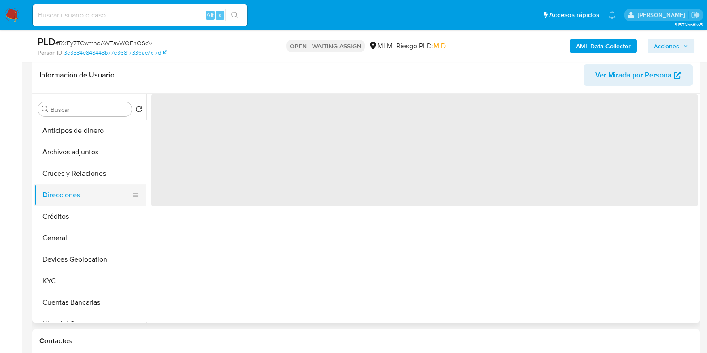
scroll to position [0, 0]
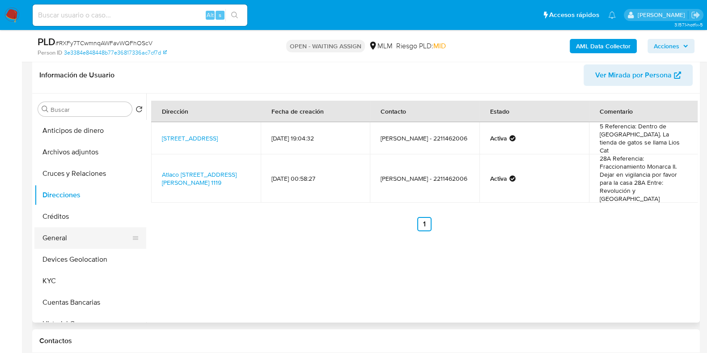
click at [68, 245] on button "General" at bounding box center [86, 237] width 105 height 21
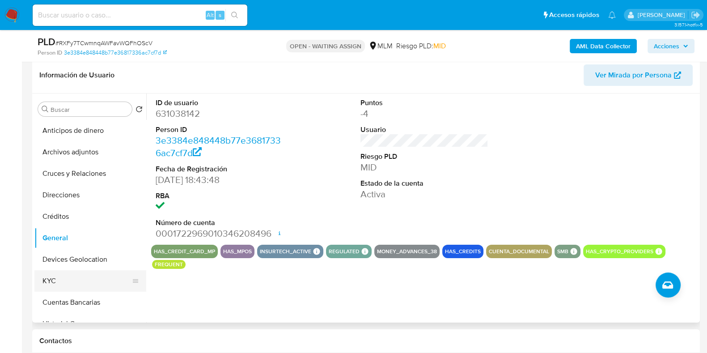
click at [63, 283] on button "KYC" at bounding box center [86, 280] width 105 height 21
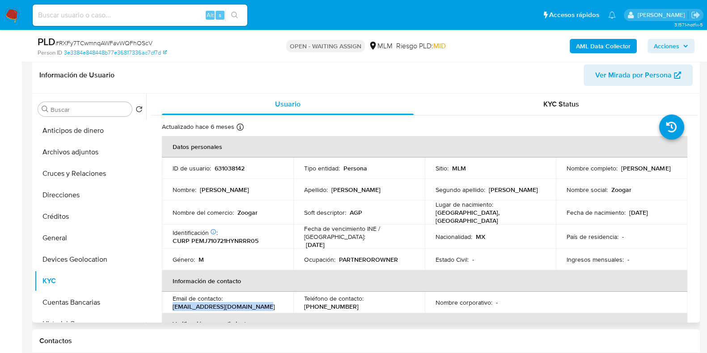
drag, startPoint x: 262, startPoint y: 299, endPoint x: 222, endPoint y: 249, distance: 64.2
click at [169, 303] on td "Email de contacto : proplanpuebla.jpm@gmail.com" at bounding box center [227, 301] width 131 height 21
copy p "proplanpuebla.jpm@gmail.com"
drag, startPoint x: 618, startPoint y: 173, endPoint x: 558, endPoint y: 173, distance: 59.9
click at [558, 173] on td "Nombre completo : Jorge Perez Miranda" at bounding box center [621, 167] width 131 height 21
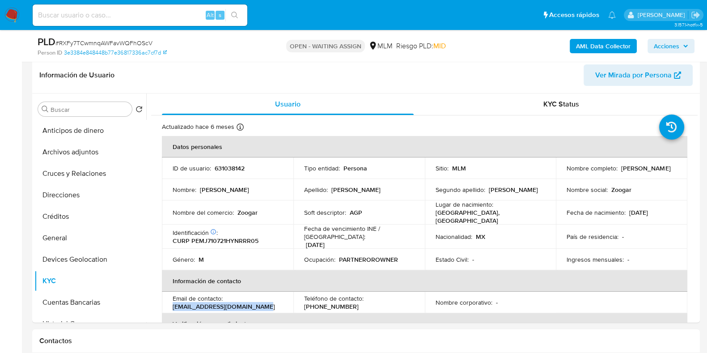
copy p "Jorge Perez Miranda"
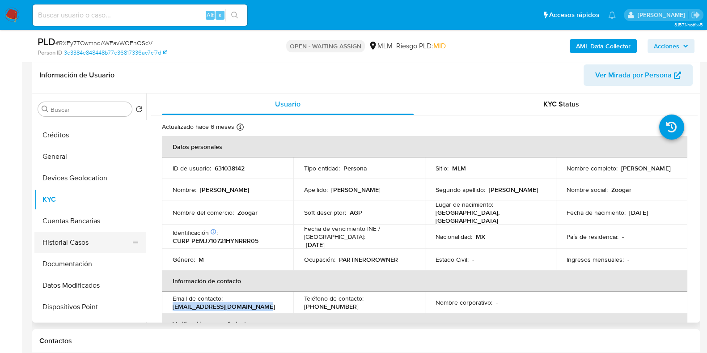
scroll to position [111, 0]
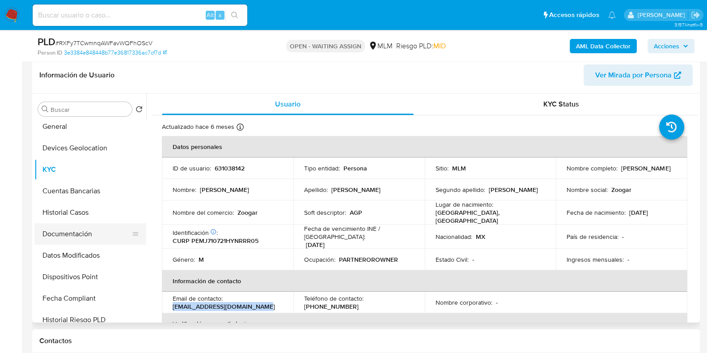
click at [71, 240] on button "Documentación" at bounding box center [86, 233] width 105 height 21
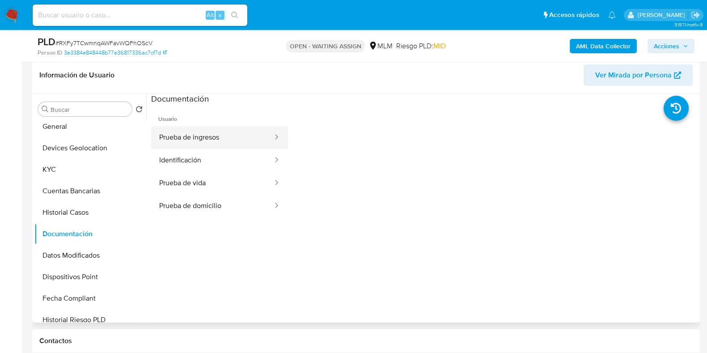
click at [183, 138] on button "Prueba de ingresos" at bounding box center [212, 137] width 122 height 23
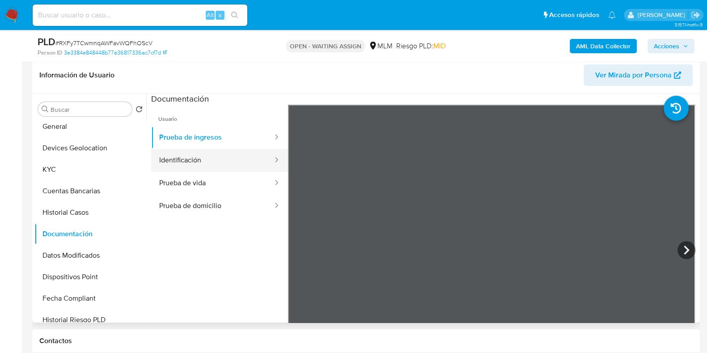
click at [195, 162] on button "Identificación" at bounding box center [212, 160] width 122 height 23
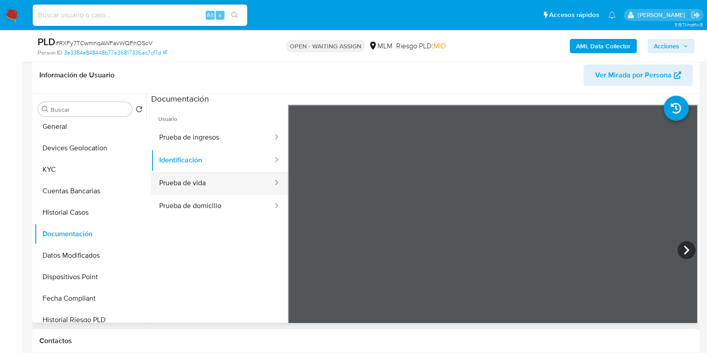
click at [230, 181] on button "Prueba de vida" at bounding box center [212, 183] width 122 height 23
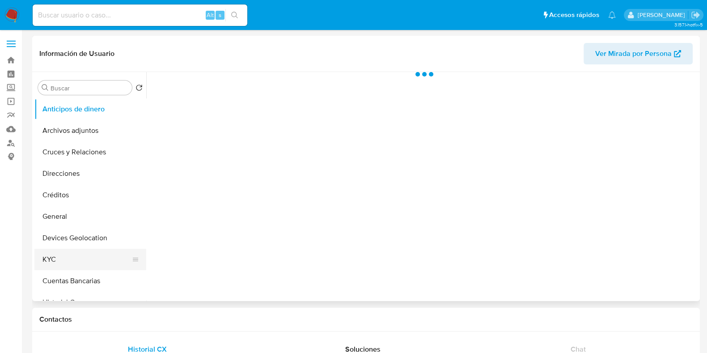
click at [63, 263] on button "KYC" at bounding box center [86, 259] width 105 height 21
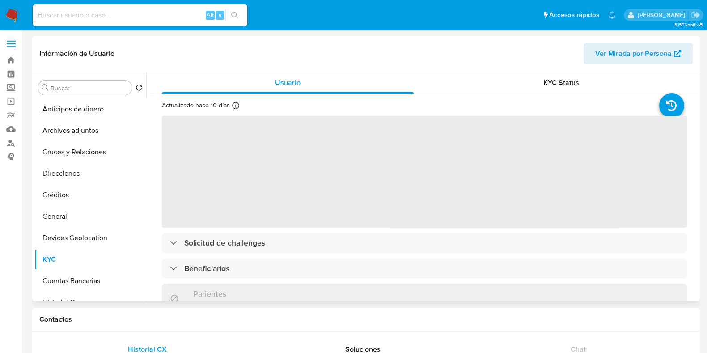
select select "10"
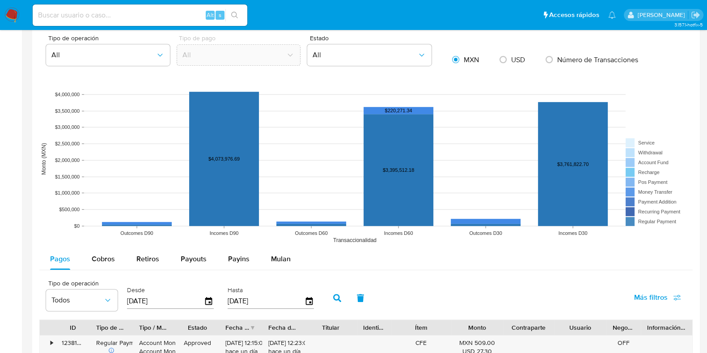
scroll to position [726, 0]
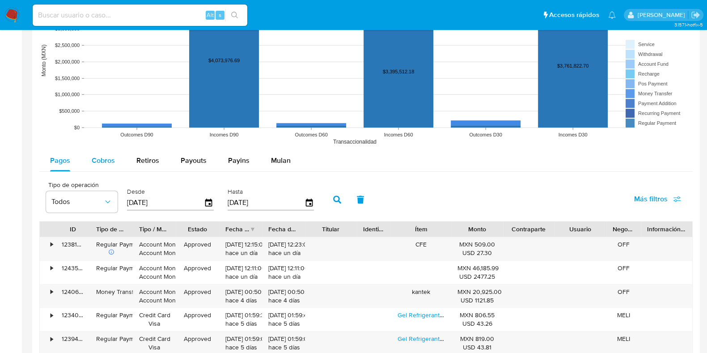
click at [101, 150] on div "Cobros" at bounding box center [103, 160] width 23 height 21
select select "10"
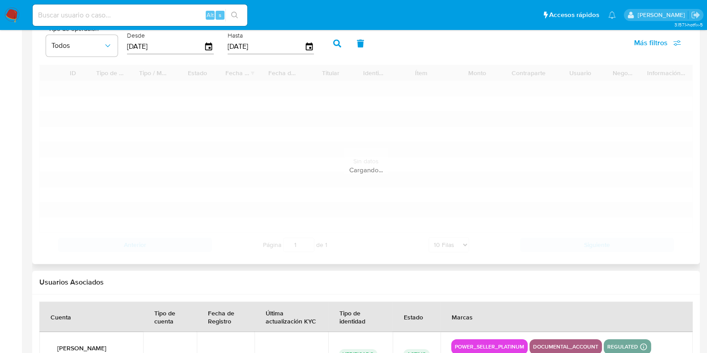
scroll to position [894, 0]
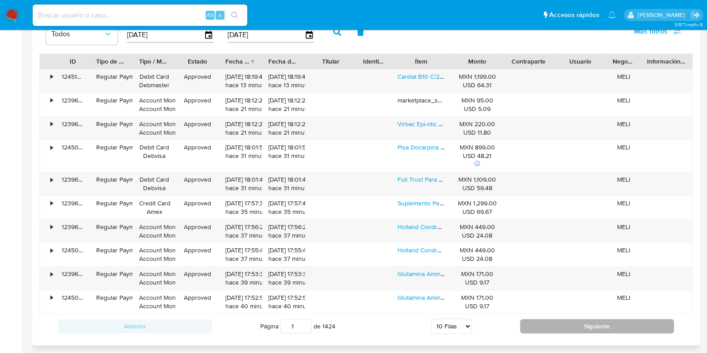
click at [535, 328] on button "Siguiente" at bounding box center [597, 326] width 154 height 14
type input "2"
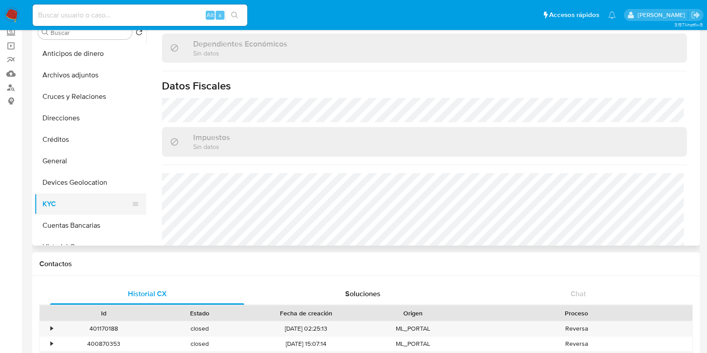
scroll to position [489, 0]
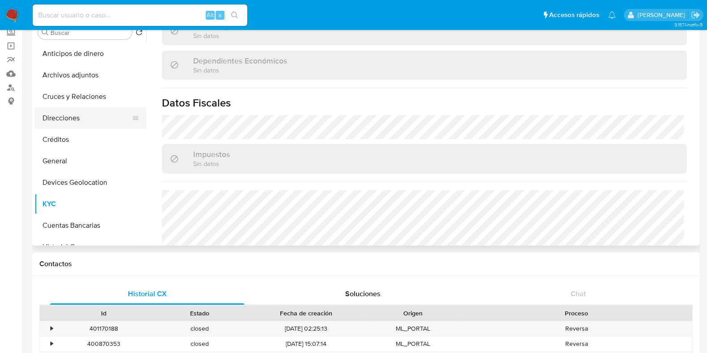
click at [76, 120] on button "Direcciones" at bounding box center [86, 117] width 105 height 21
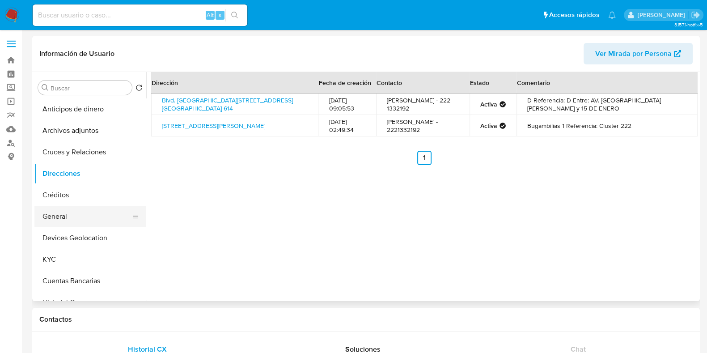
scroll to position [55, 0]
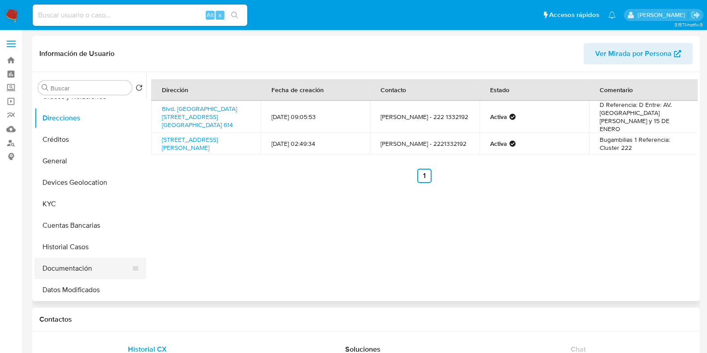
click at [68, 258] on button "Documentación" at bounding box center [86, 267] width 105 height 21
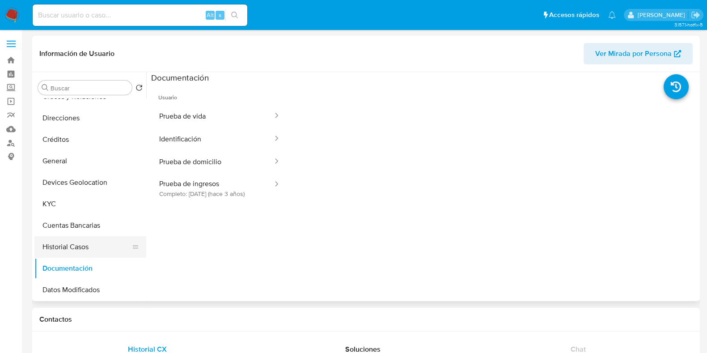
click at [76, 249] on button "Historial Casos" at bounding box center [86, 246] width 105 height 21
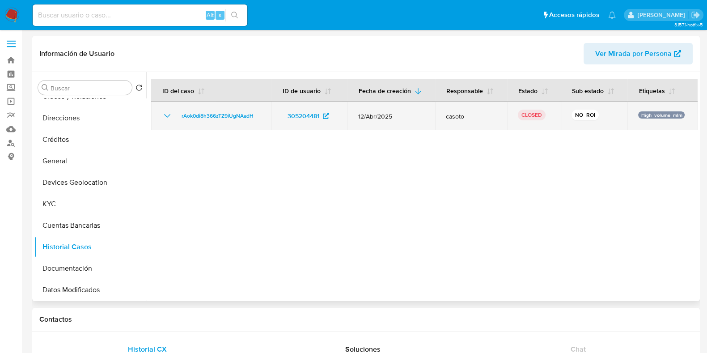
click at [167, 121] on icon "Mostrar/Ocultar" at bounding box center [167, 115] width 11 height 11
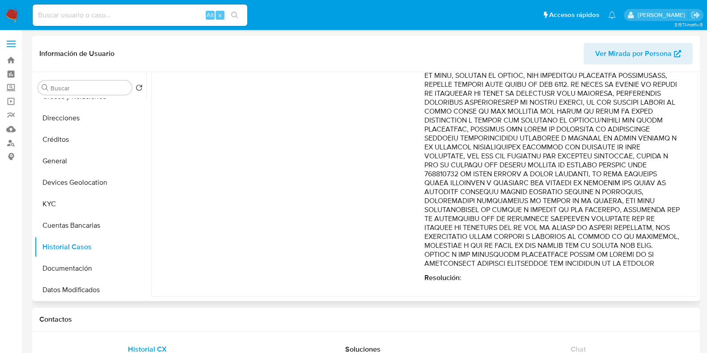
scroll to position [457, 0]
